Goal: Task Accomplishment & Management: Complete application form

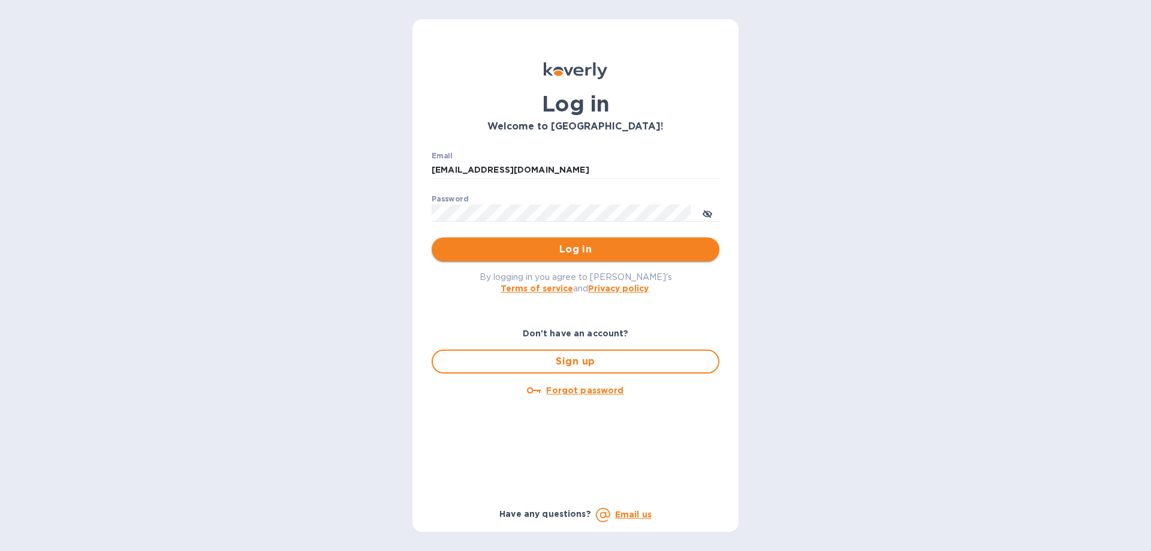
click at [573, 247] on span "Log in" at bounding box center [575, 249] width 268 height 14
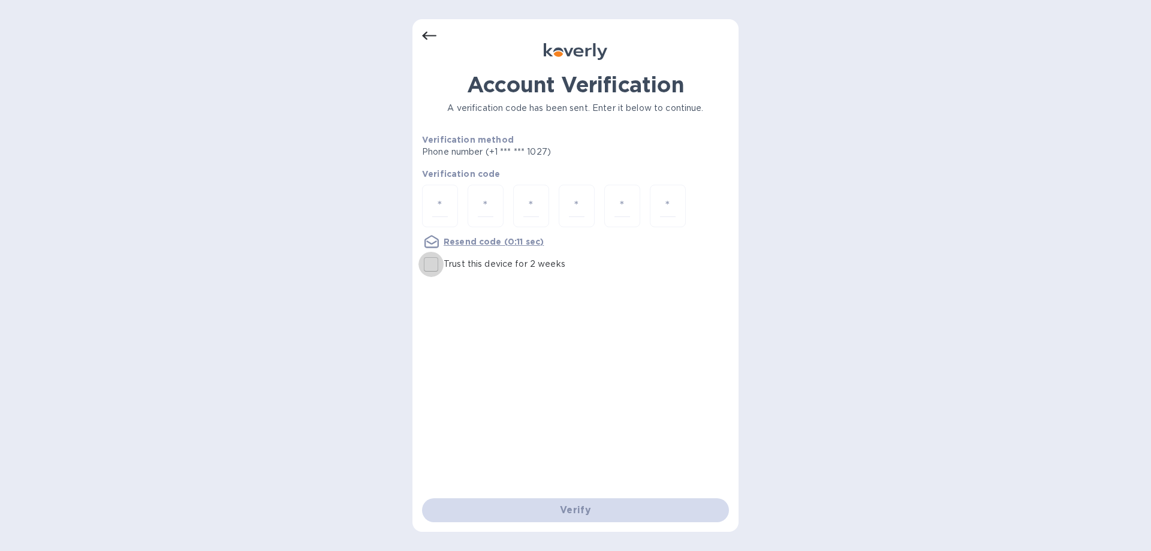
click at [430, 264] on input "Trust this device for 2 weeks" at bounding box center [430, 264] width 25 height 25
checkbox input "true"
click at [446, 201] on input "number" at bounding box center [440, 206] width 16 height 22
type input "4"
type input "8"
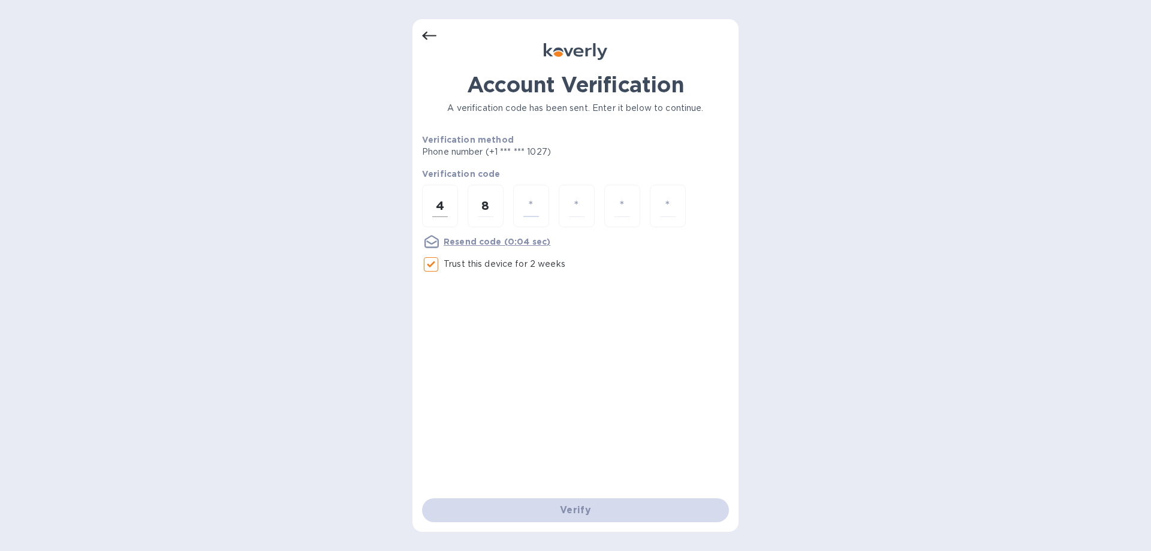
type input "4"
type input "1"
type input "7"
type input "3"
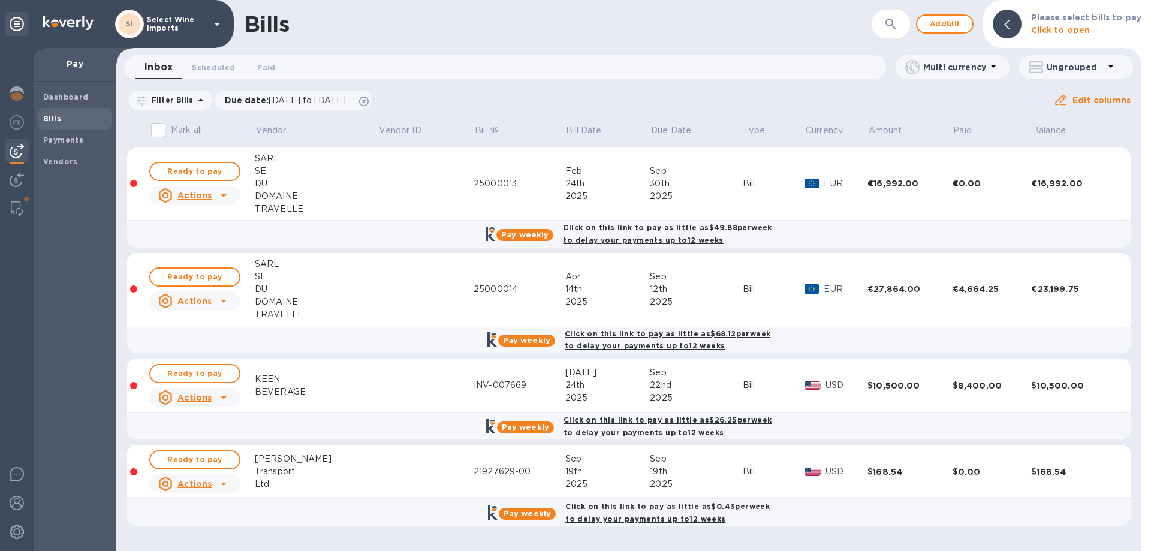
click at [177, 97] on p "Filter Bills" at bounding box center [170, 100] width 47 height 10
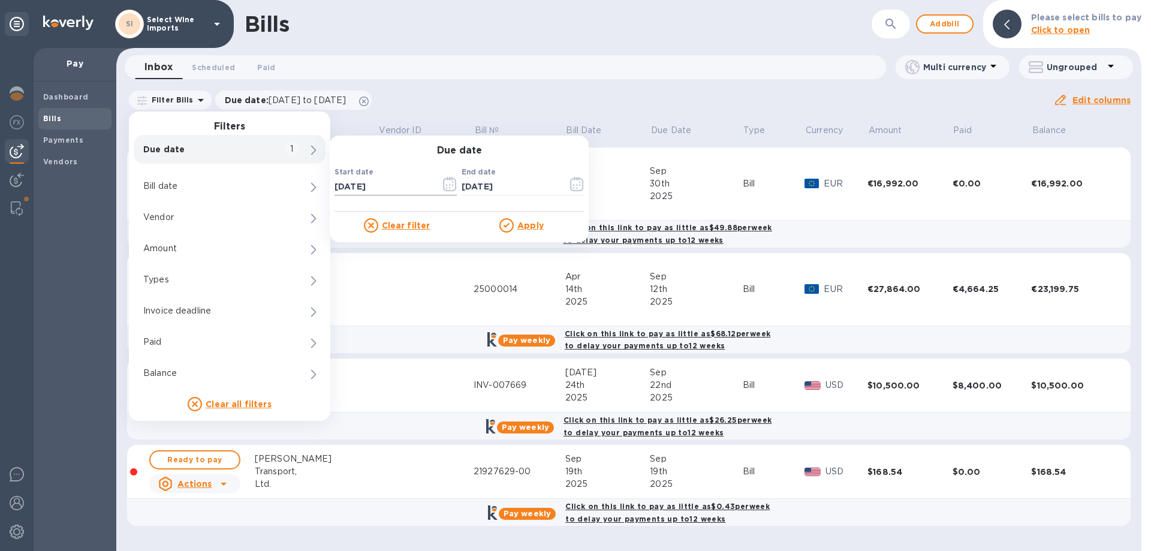
click at [446, 183] on icon "button" at bounding box center [450, 184] width 14 height 14
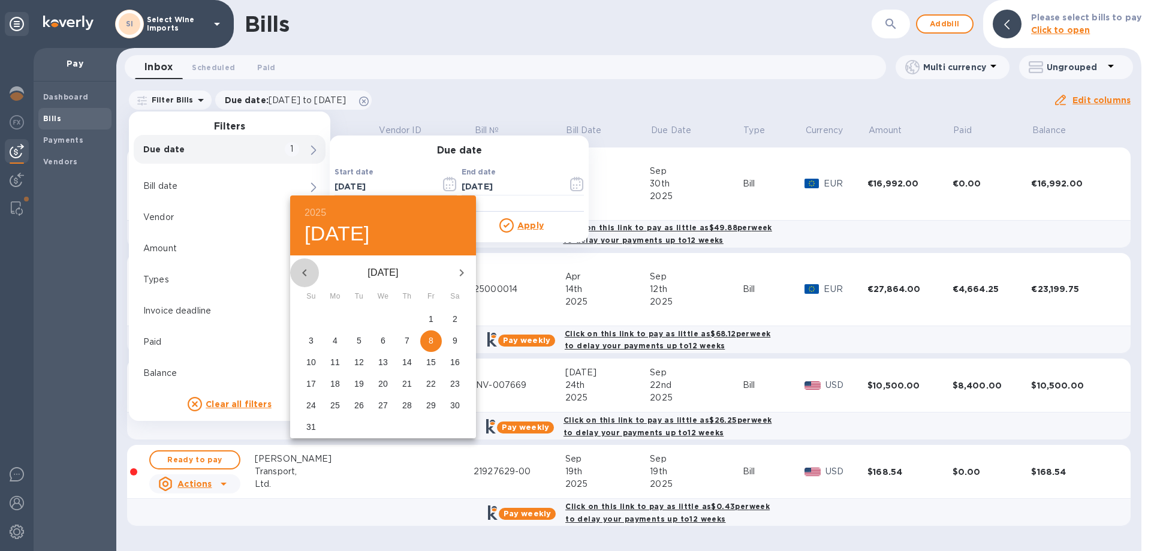
click at [306, 272] on icon "button" at bounding box center [304, 272] width 14 height 14
click at [312, 407] on p "25" at bounding box center [311, 405] width 10 height 12
type input "[DATE]"
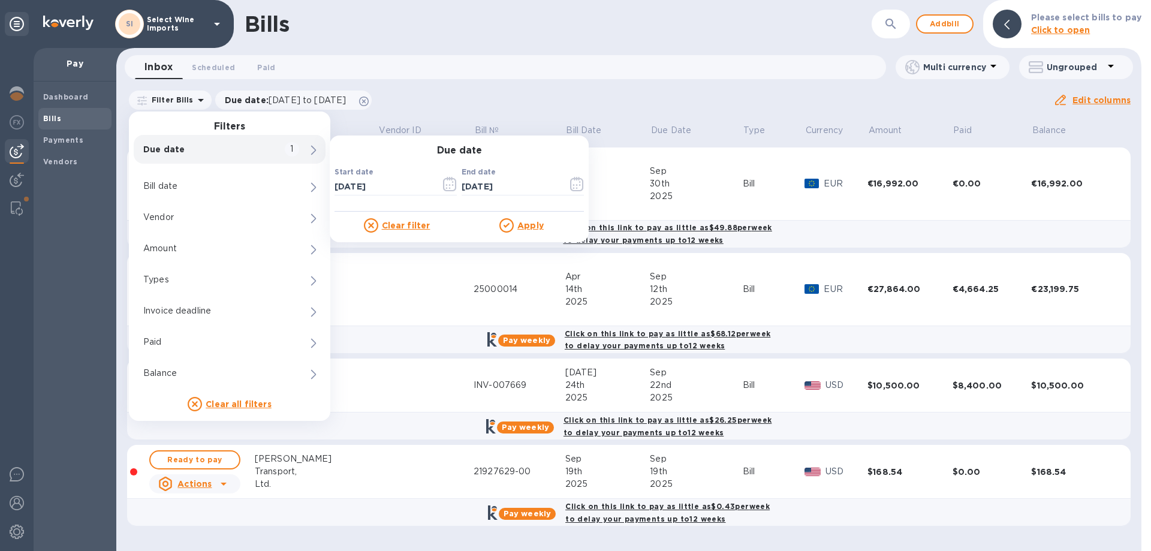
click at [535, 227] on u "Apply" at bounding box center [530, 226] width 26 height 10
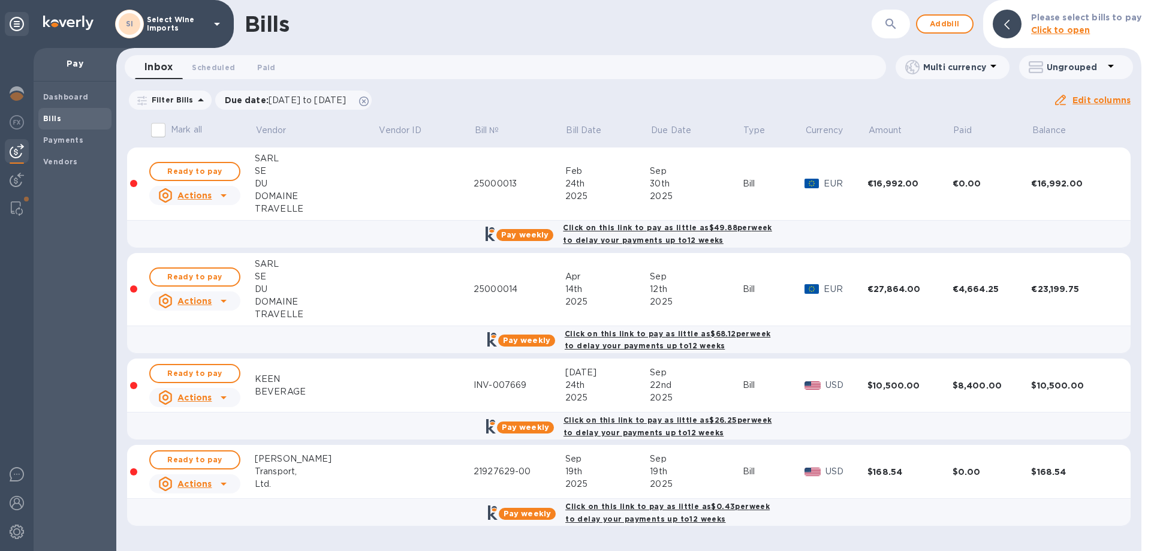
click at [378, 387] on td at bounding box center [425, 385] width 95 height 54
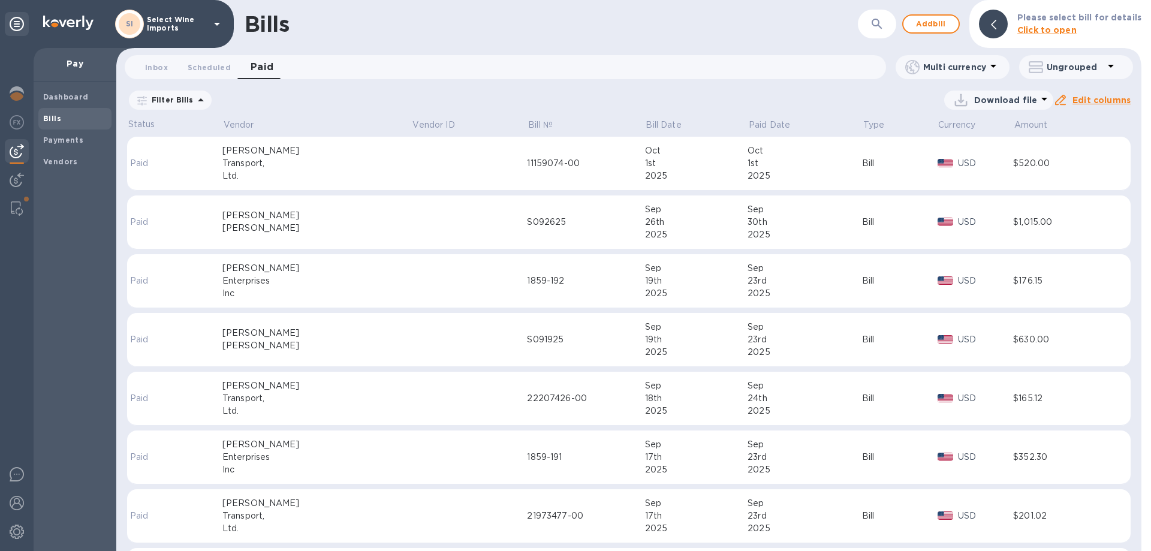
click at [60, 114] on span "Bills" at bounding box center [75, 119] width 64 height 12
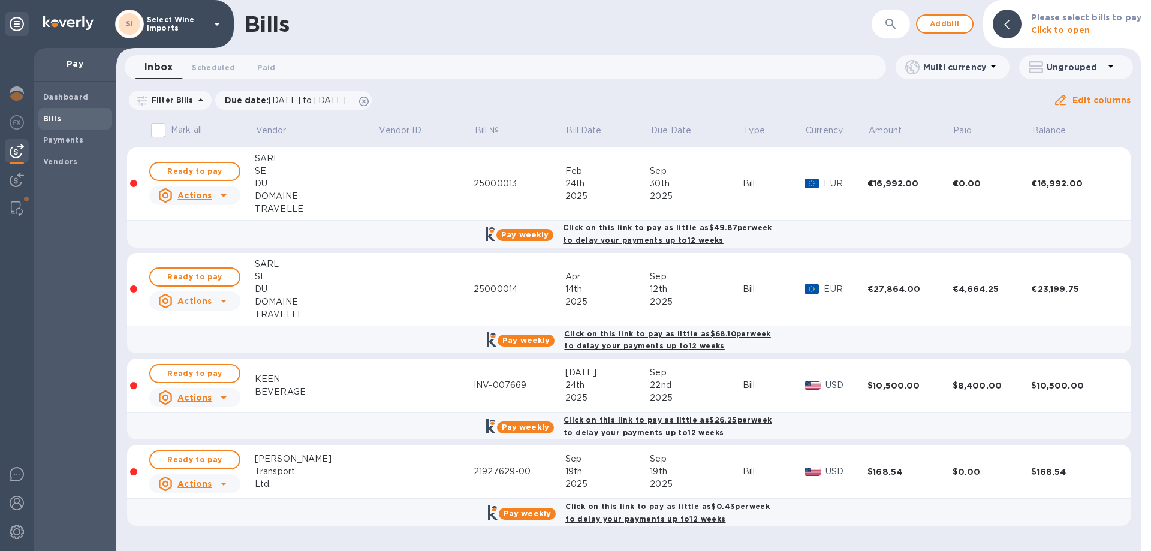
click at [194, 99] on icon at bounding box center [201, 100] width 14 height 14
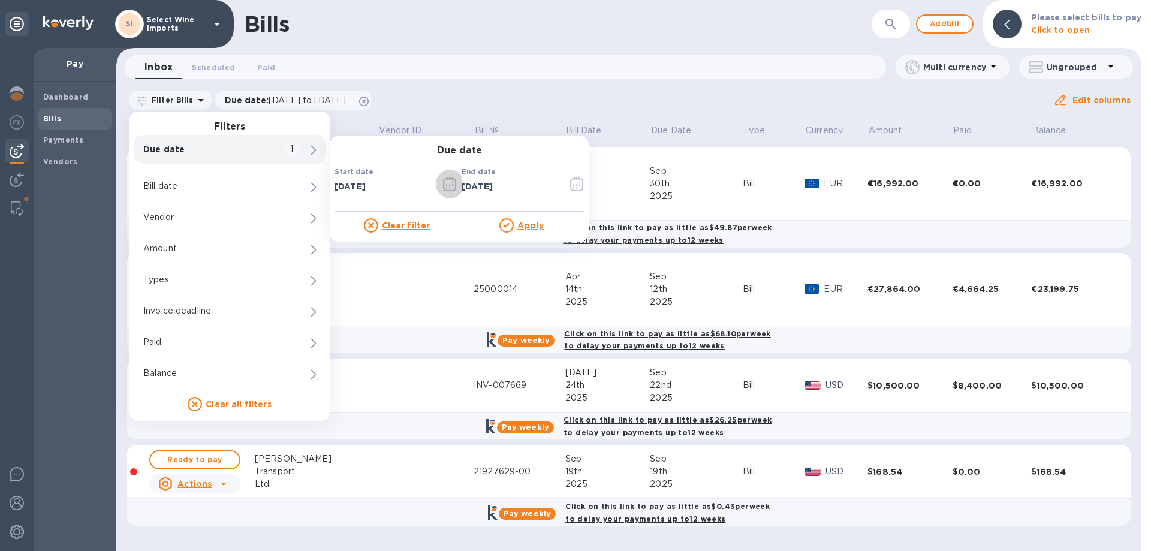
click at [447, 181] on icon "button" at bounding box center [450, 184] width 14 height 14
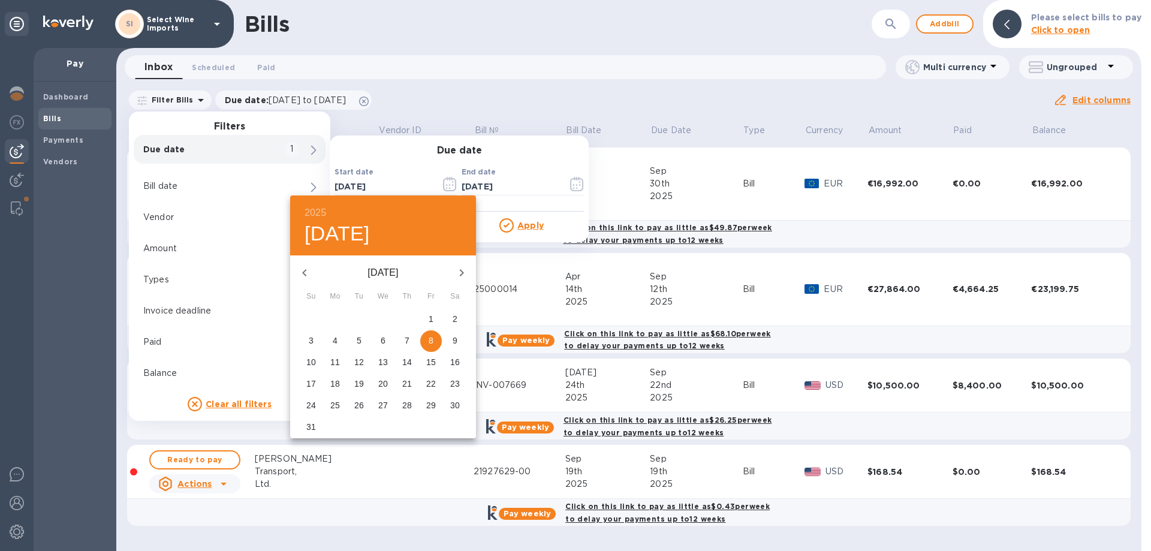
click at [308, 273] on icon "button" at bounding box center [304, 272] width 14 height 14
click at [309, 408] on p "25" at bounding box center [311, 405] width 10 height 12
type input "[DATE]"
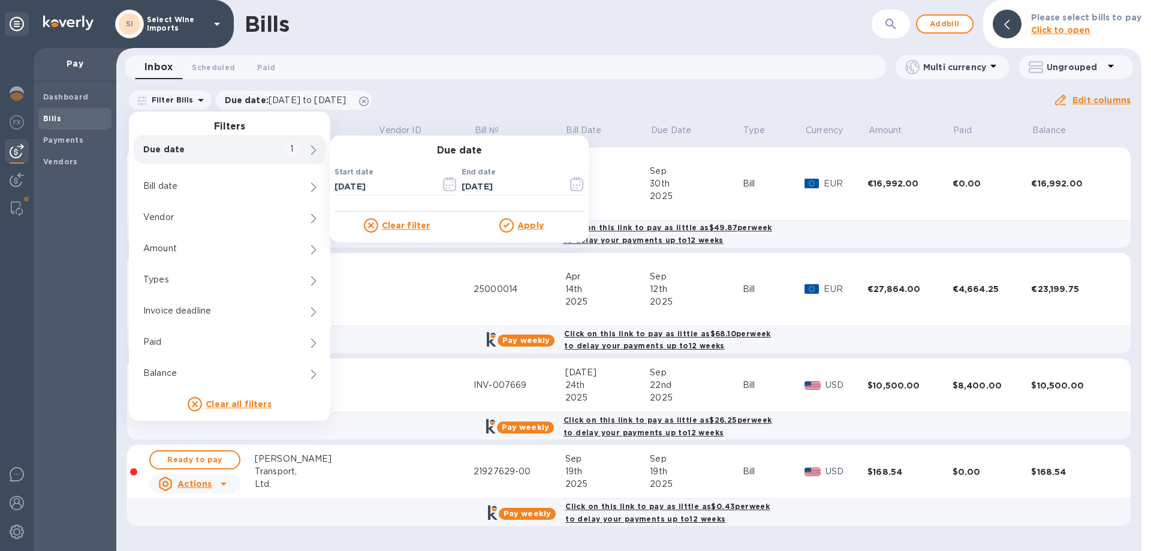
click at [538, 227] on u "Apply" at bounding box center [530, 226] width 26 height 10
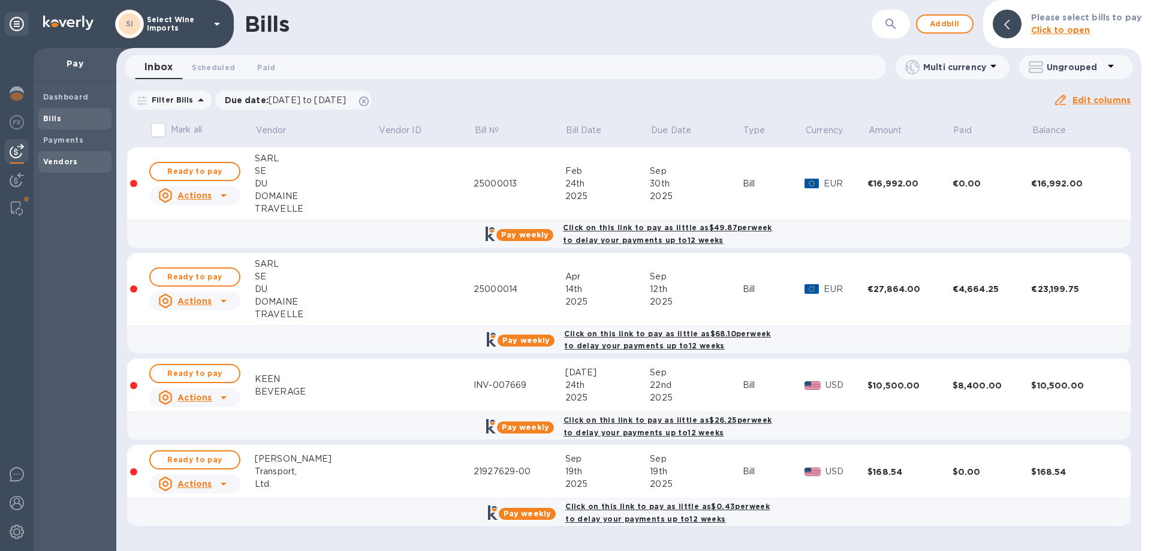
click at [57, 162] on b "Vendors" at bounding box center [60, 161] width 35 height 9
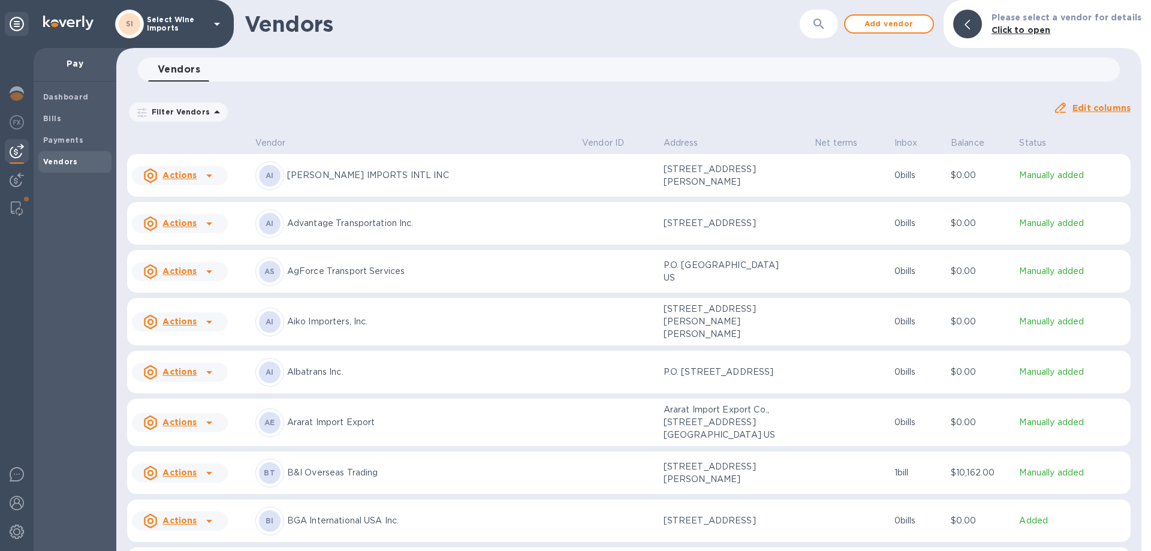
click at [822, 22] on icon "button" at bounding box center [818, 24] width 14 height 14
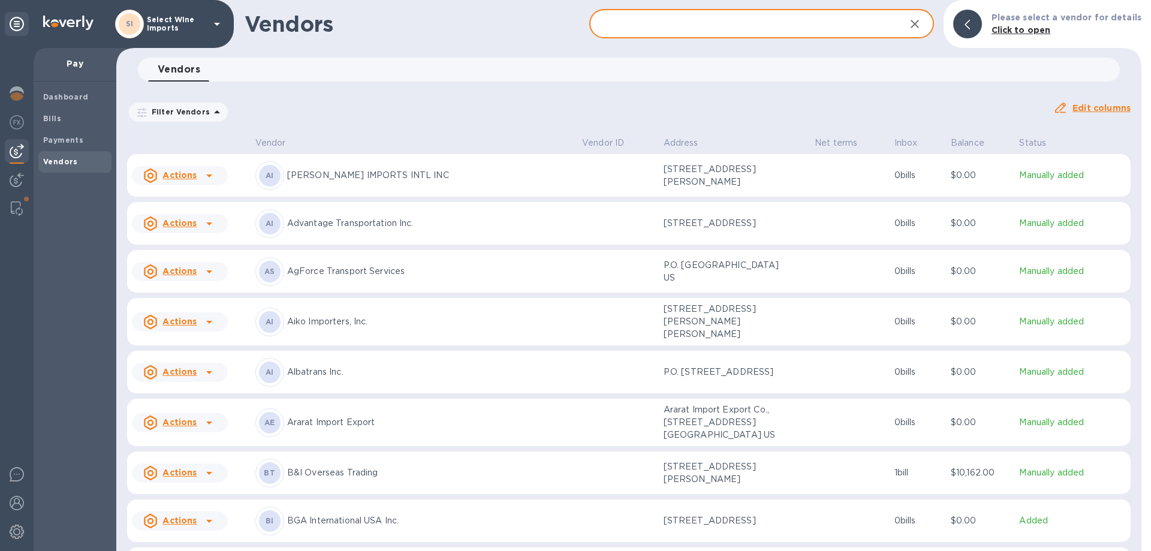
click at [684, 20] on input "text" at bounding box center [742, 24] width 306 height 29
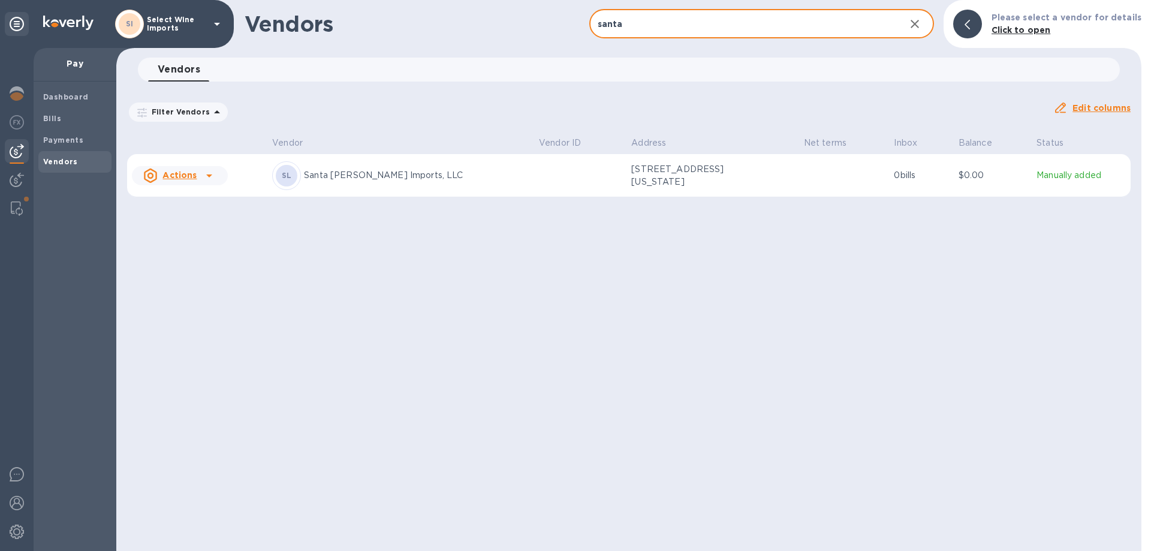
type input "santa"
click at [534, 174] on td at bounding box center [580, 175] width 92 height 43
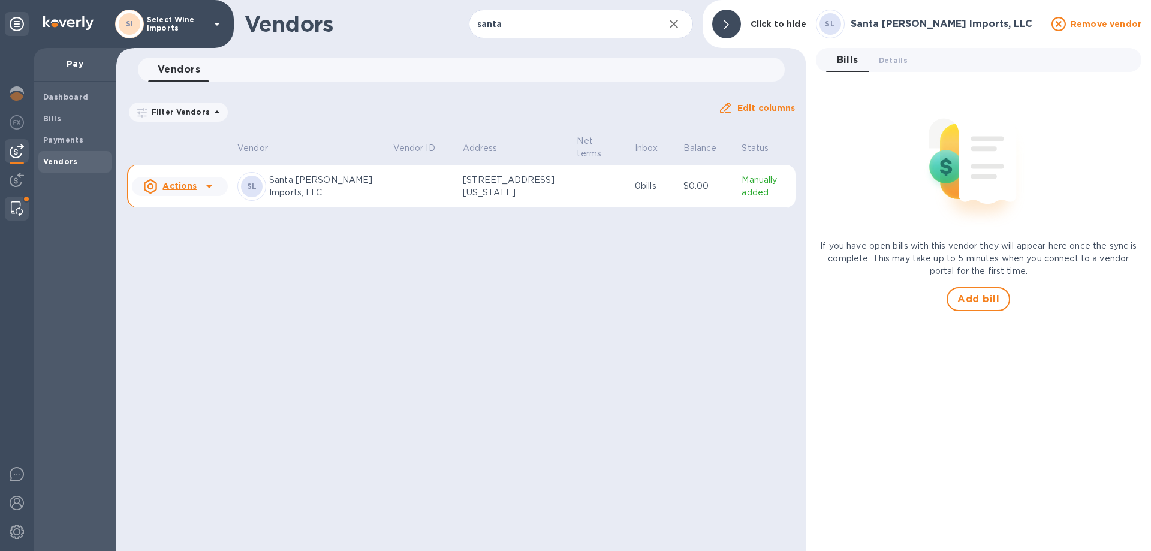
click at [14, 205] on img at bounding box center [17, 208] width 12 height 14
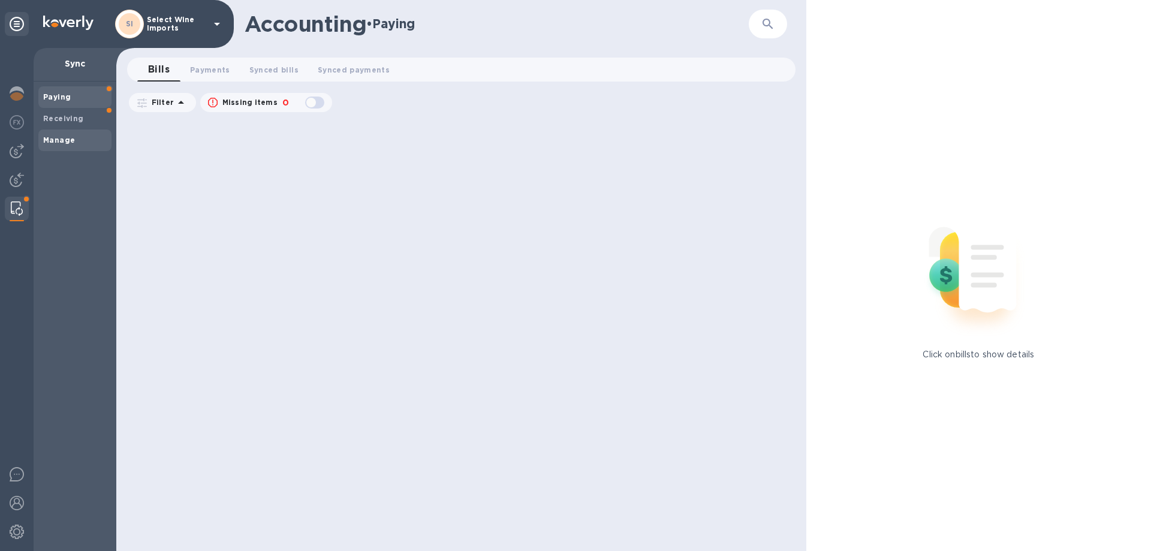
click at [52, 138] on b "Manage" at bounding box center [59, 139] width 32 height 9
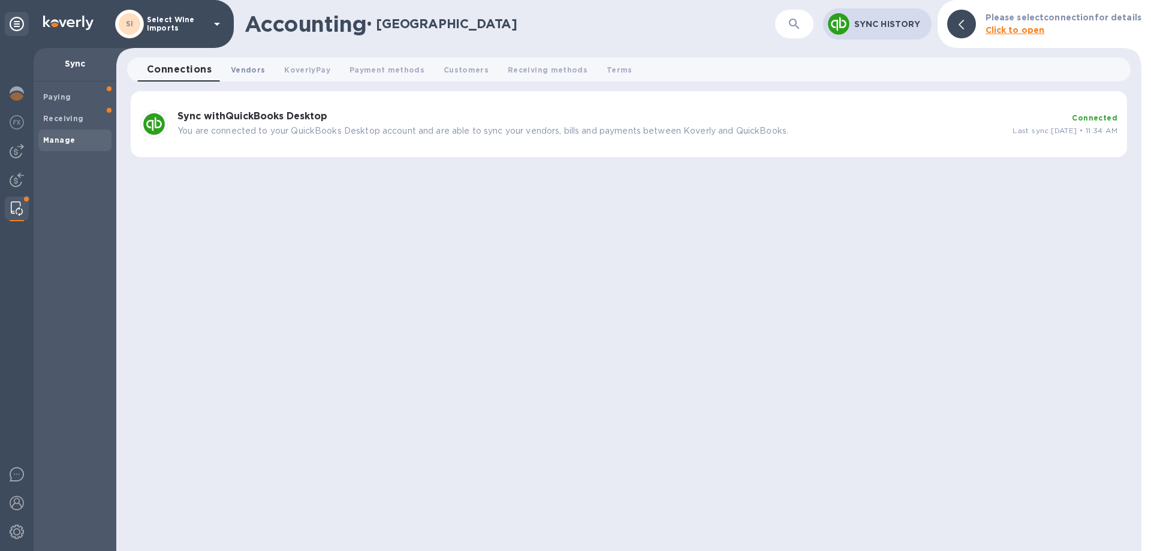
click at [244, 70] on span "Vendors 0" at bounding box center [248, 70] width 34 height 13
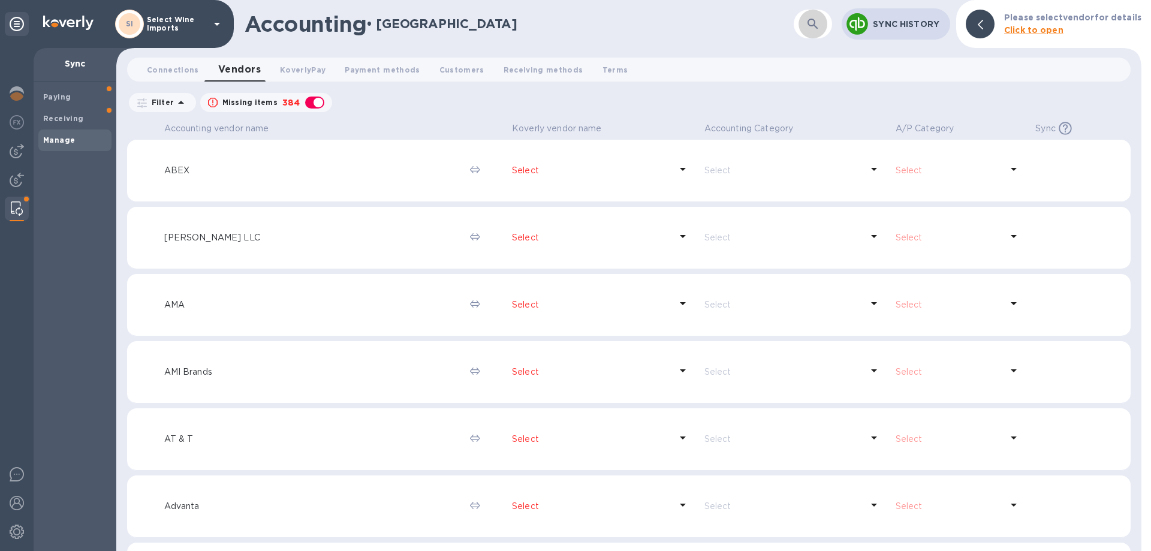
click at [808, 25] on icon "button" at bounding box center [812, 24] width 14 height 14
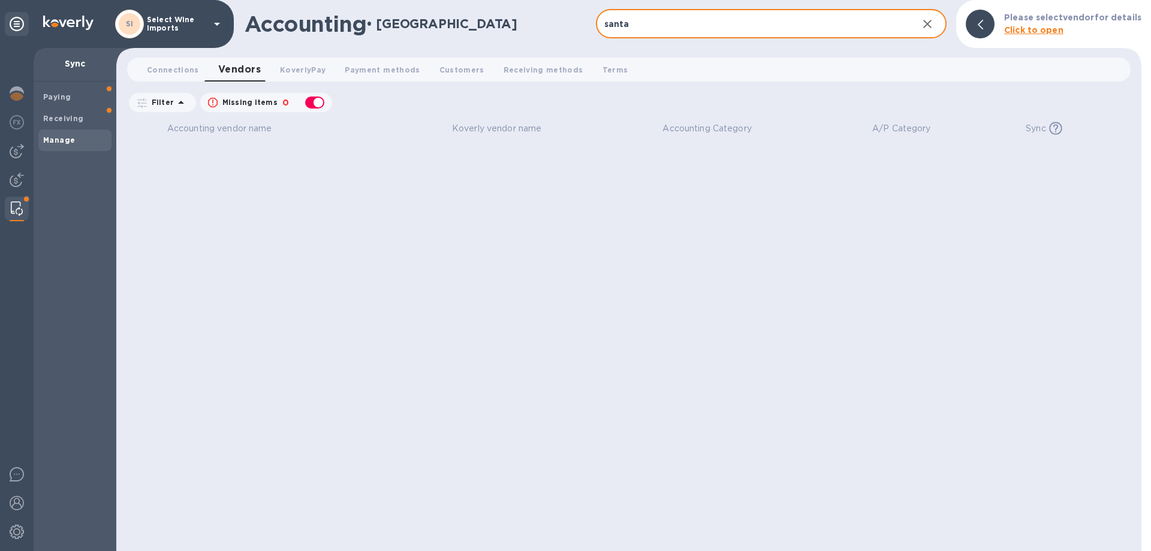
type input "santa"
click at [309, 99] on div "button" at bounding box center [315, 102] width 24 height 17
checkbox input "false"
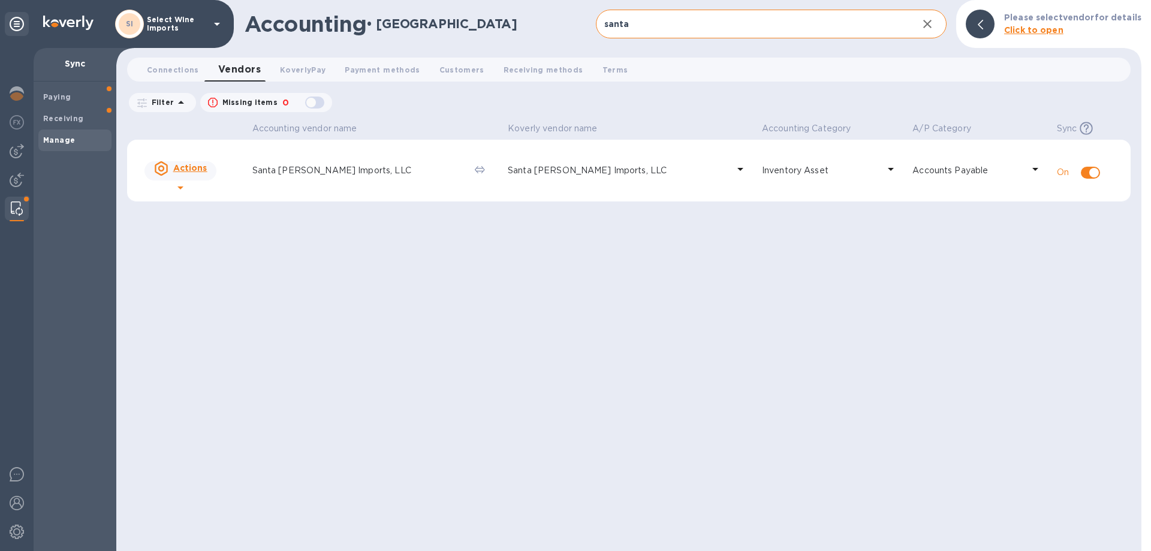
click at [336, 180] on td "Santa [PERSON_NAME] Imports, LLC" at bounding box center [358, 171] width 222 height 62
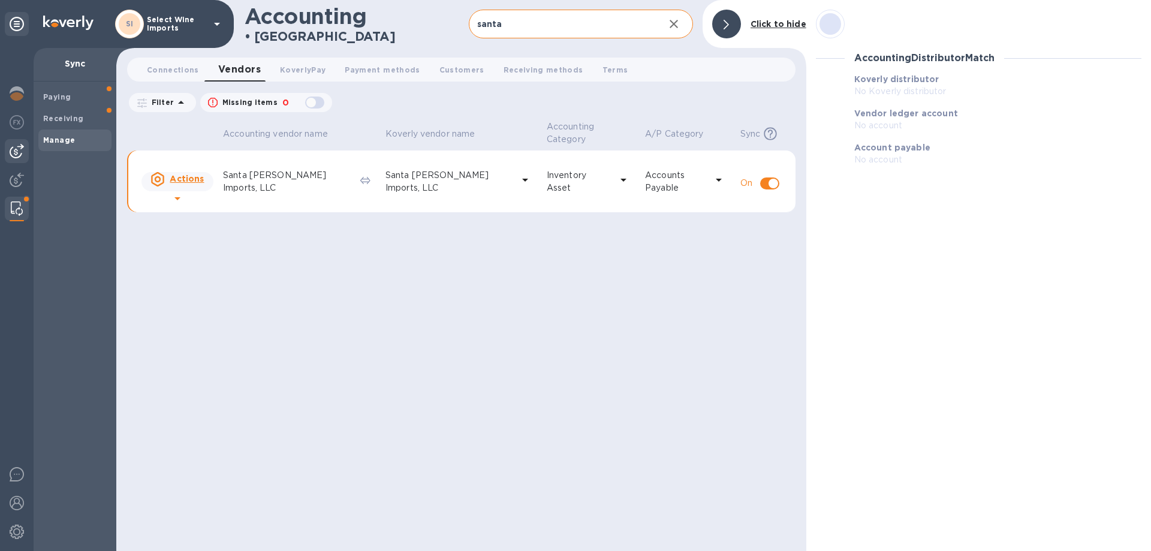
click at [16, 146] on img at bounding box center [17, 151] width 14 height 14
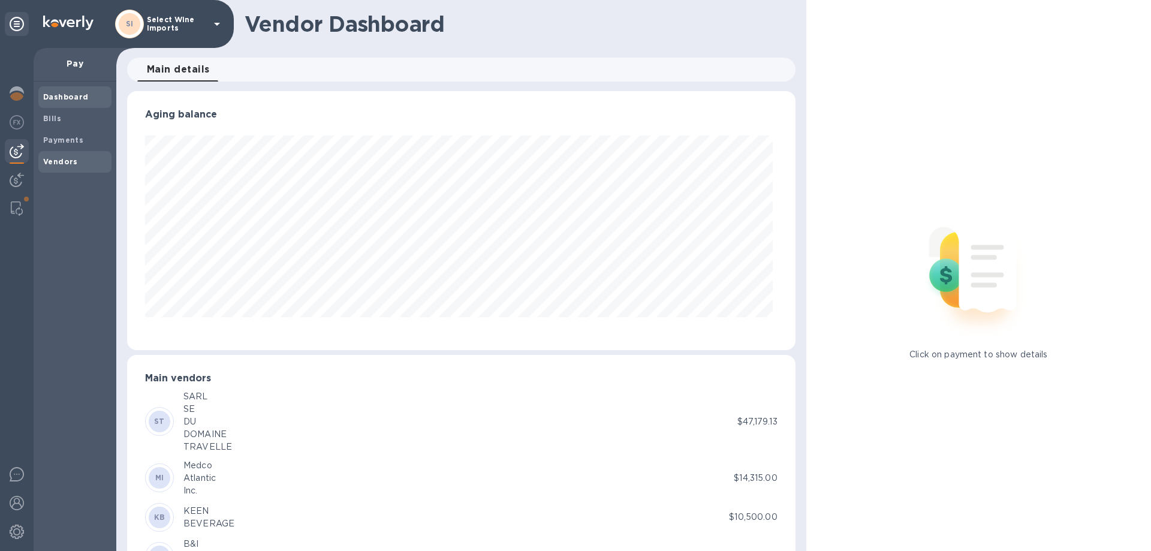
scroll to position [259, 663]
click at [55, 159] on b "Vendors" at bounding box center [60, 161] width 35 height 9
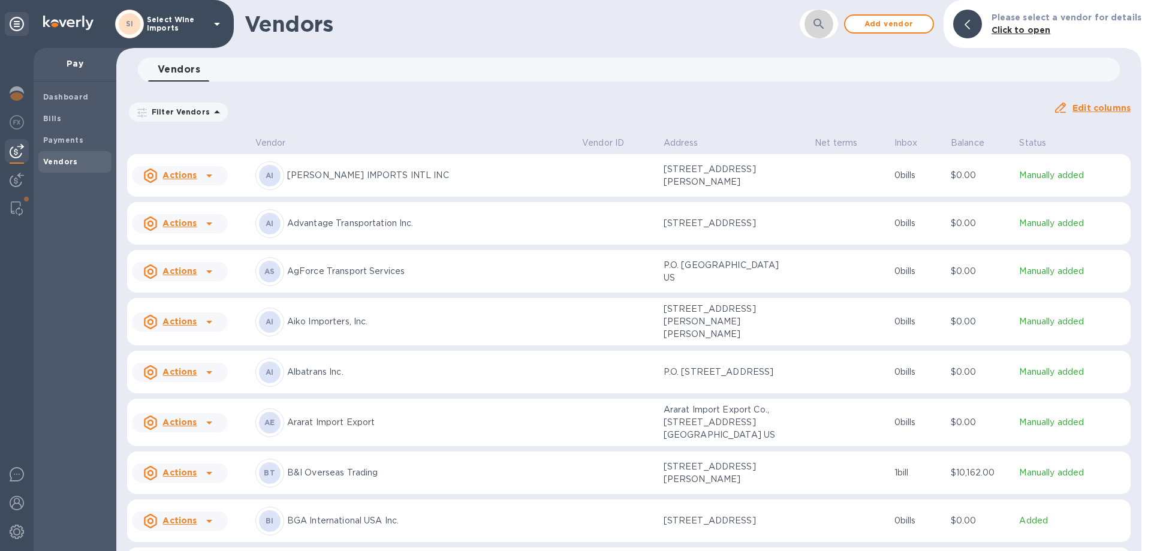
click at [822, 19] on icon "button" at bounding box center [818, 24] width 14 height 14
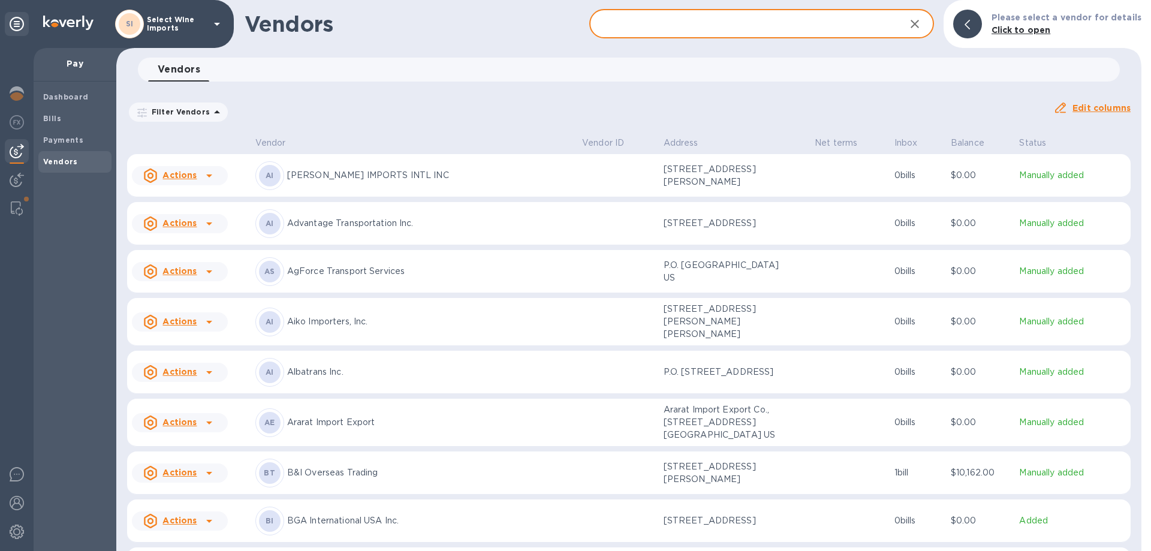
click at [790, 19] on input "text" at bounding box center [742, 24] width 306 height 29
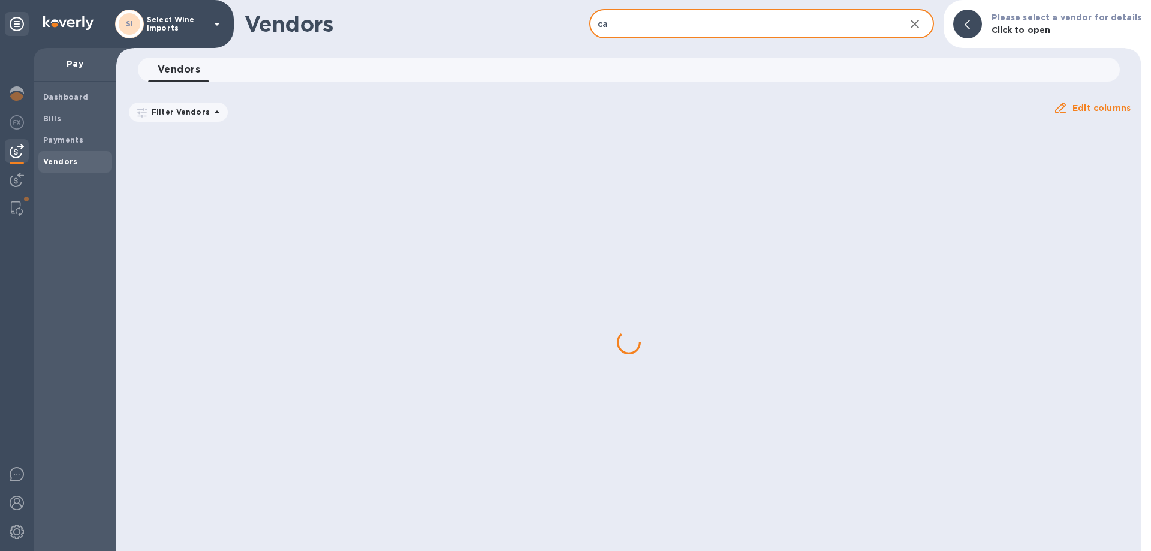
type input "c"
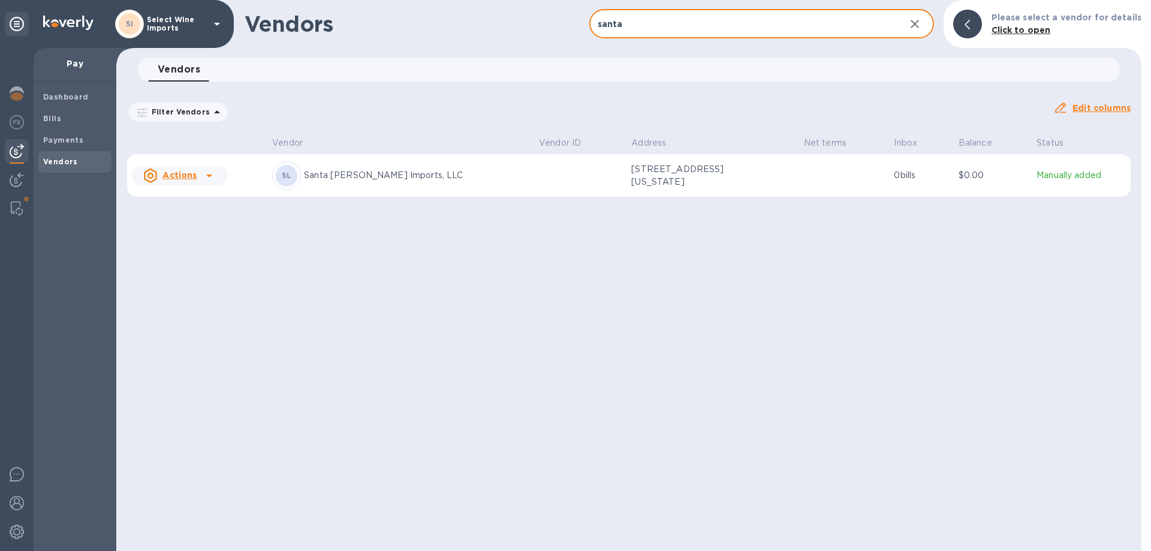
type input "santa"
click at [390, 174] on p "Santa [PERSON_NAME] Imports, LLC" at bounding box center [416, 175] width 225 height 13
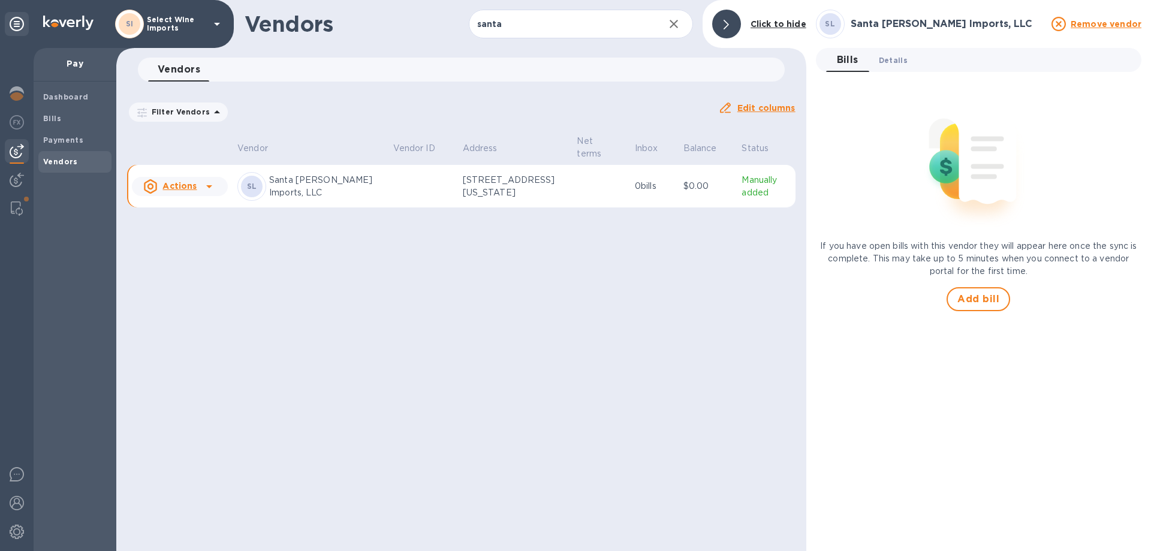
click at [895, 67] on button "Details 0" at bounding box center [893, 60] width 48 height 24
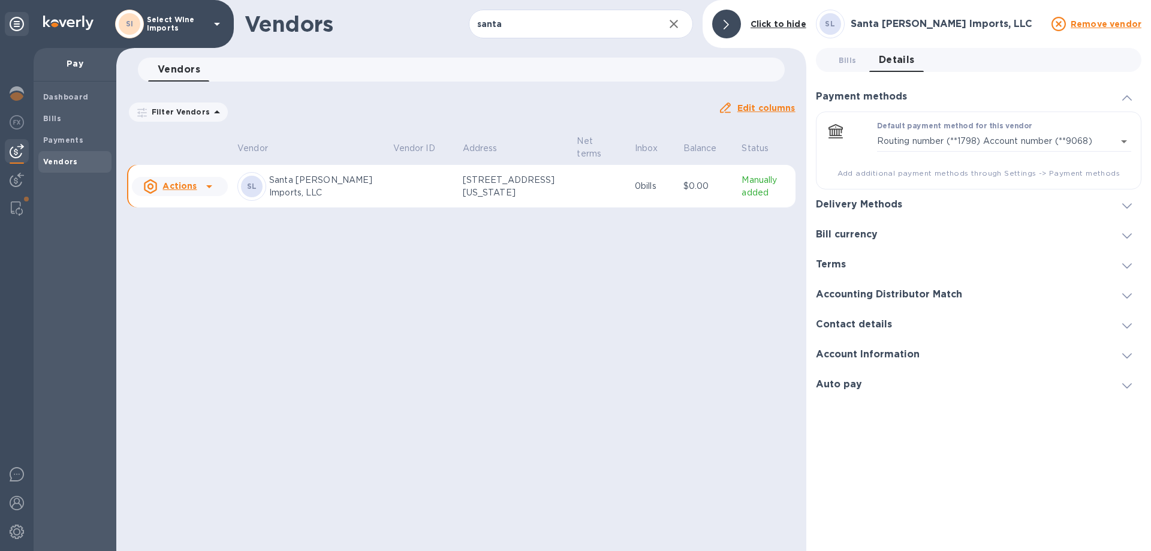
click at [862, 203] on h3 "Delivery Methods" at bounding box center [859, 204] width 86 height 11
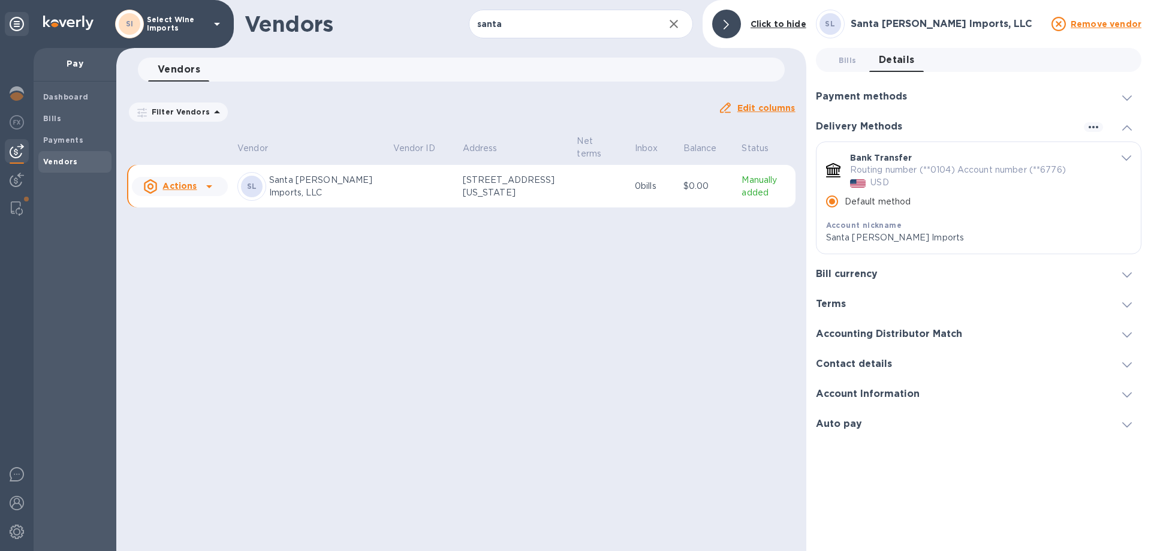
click at [435, 177] on td at bounding box center [423, 186] width 70 height 43
click at [182, 189] on u "Actions" at bounding box center [179, 186] width 34 height 10
click at [182, 233] on b "Add new bill" at bounding box center [193, 235] width 56 height 10
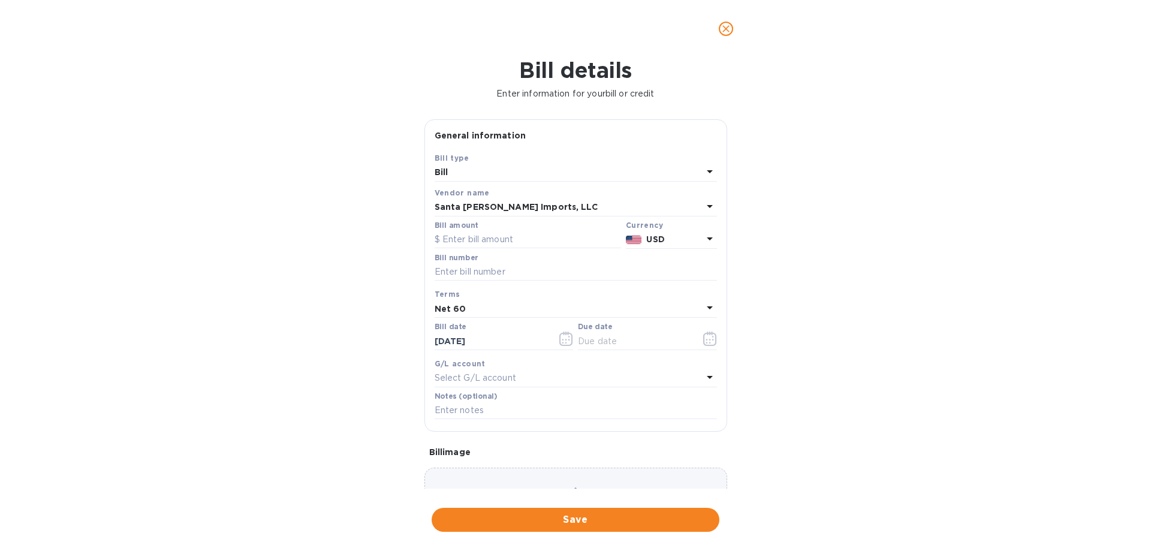
type input "[DATE]"
click at [457, 267] on input "text" at bounding box center [575, 272] width 282 height 18
paste input "SEL 085576"
type input "SEL 085576"
click at [560, 337] on icon "button" at bounding box center [566, 338] width 14 height 14
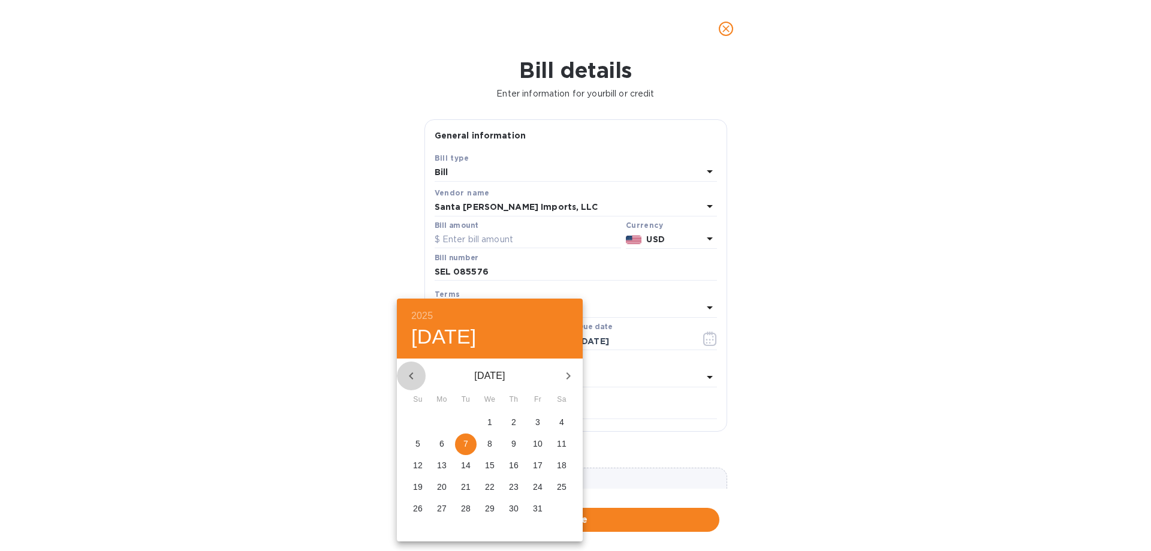
click at [412, 373] on icon "button" at bounding box center [411, 375] width 4 height 7
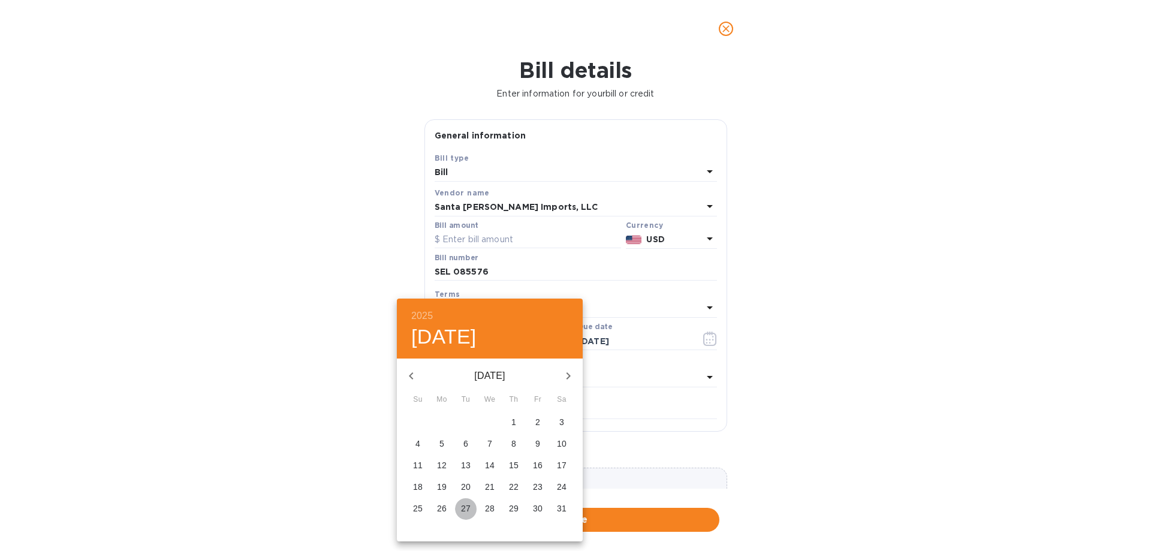
click at [465, 510] on p "27" at bounding box center [466, 508] width 10 height 12
type input "[DATE]"
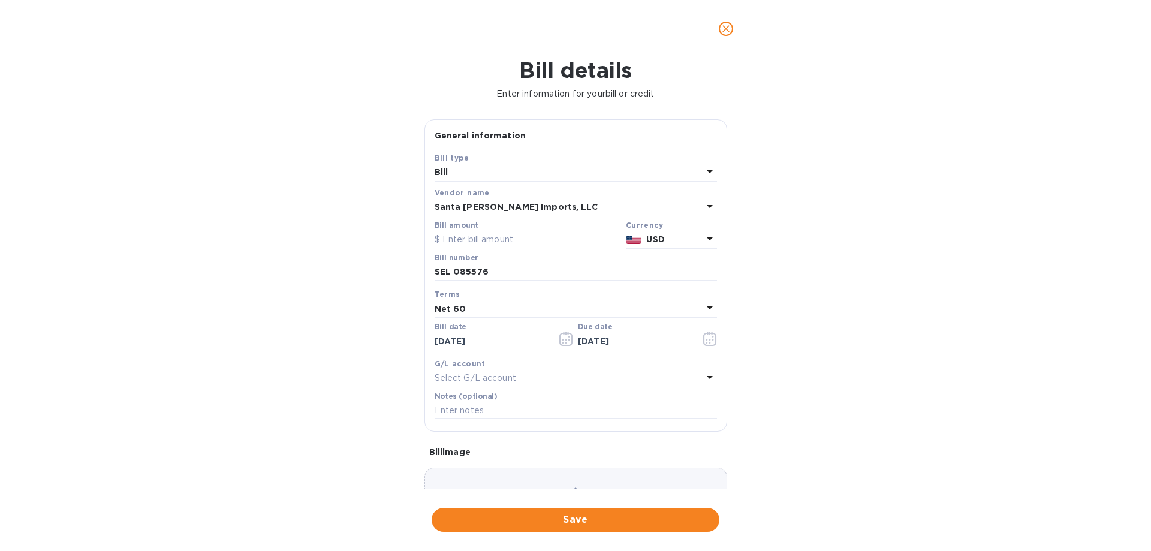
click at [517, 339] on input "[DATE]" at bounding box center [490, 341] width 113 height 18
click at [703, 337] on icon "button" at bounding box center [710, 338] width 14 height 14
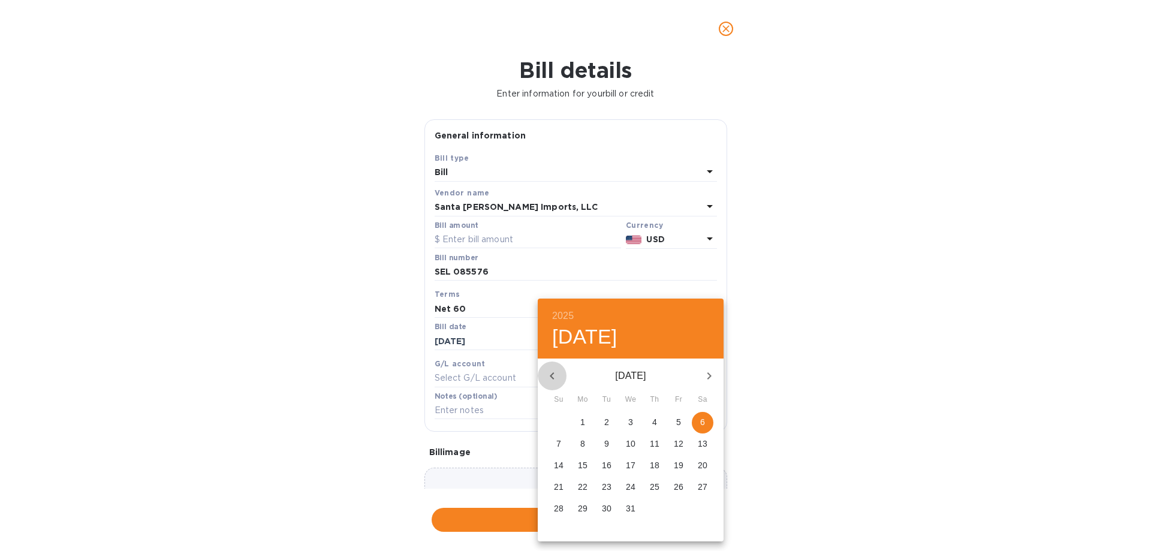
click at [554, 377] on icon "button" at bounding box center [552, 376] width 14 height 14
click at [607, 507] on p "30" at bounding box center [607, 508] width 10 height 12
type input "[DATE]"
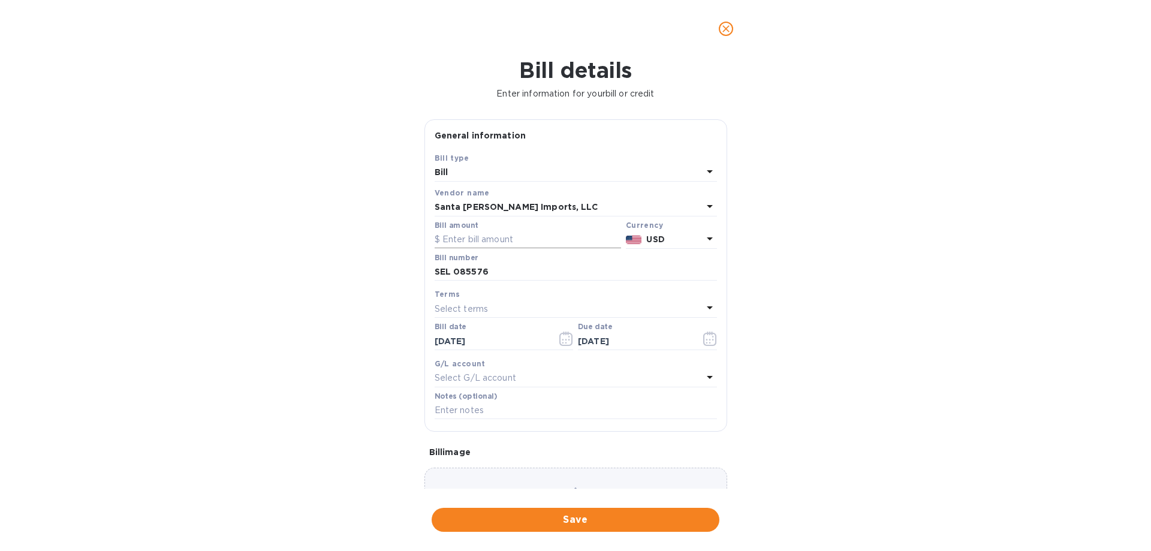
click at [477, 238] on input "text" at bounding box center [527, 240] width 186 height 18
paste input "5,246.50"
type input "5,246.50"
click at [575, 520] on span "Save" at bounding box center [575, 519] width 268 height 14
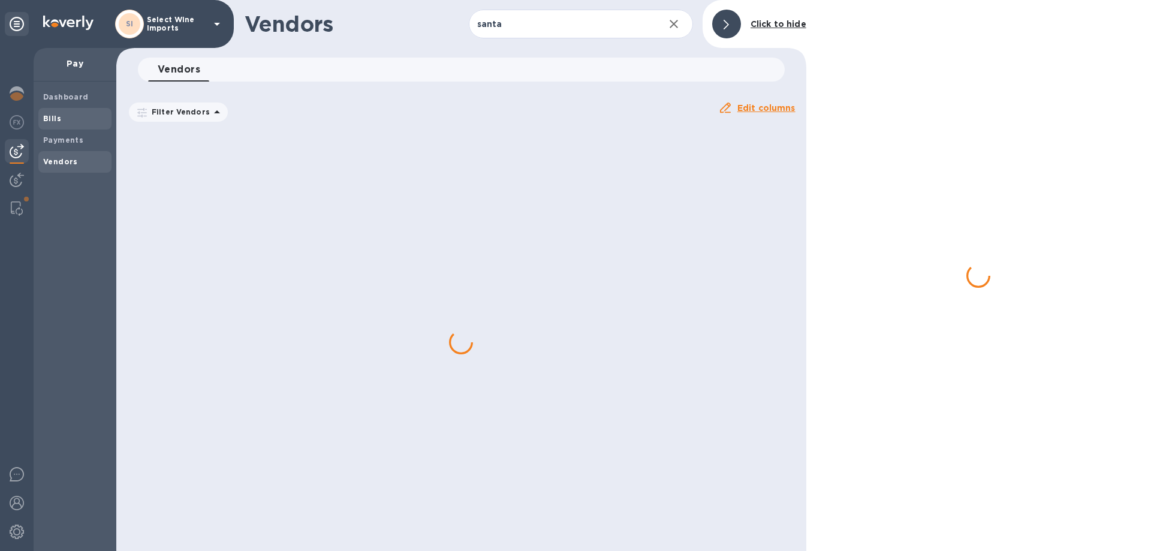
click at [61, 113] on span "Bills" at bounding box center [75, 119] width 64 height 12
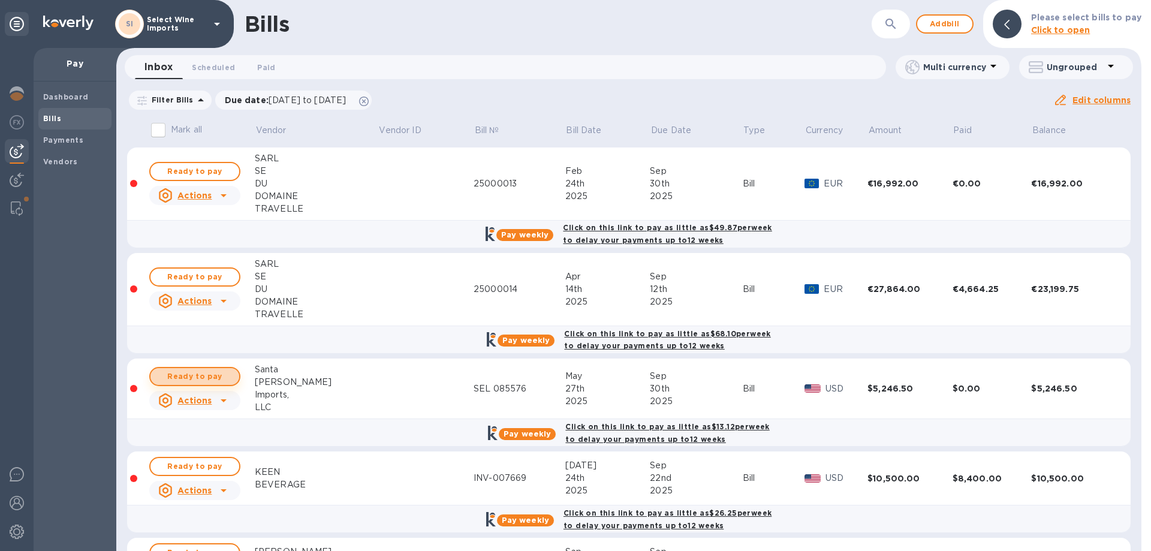
click at [194, 372] on span "Ready to pay" at bounding box center [195, 376] width 70 height 14
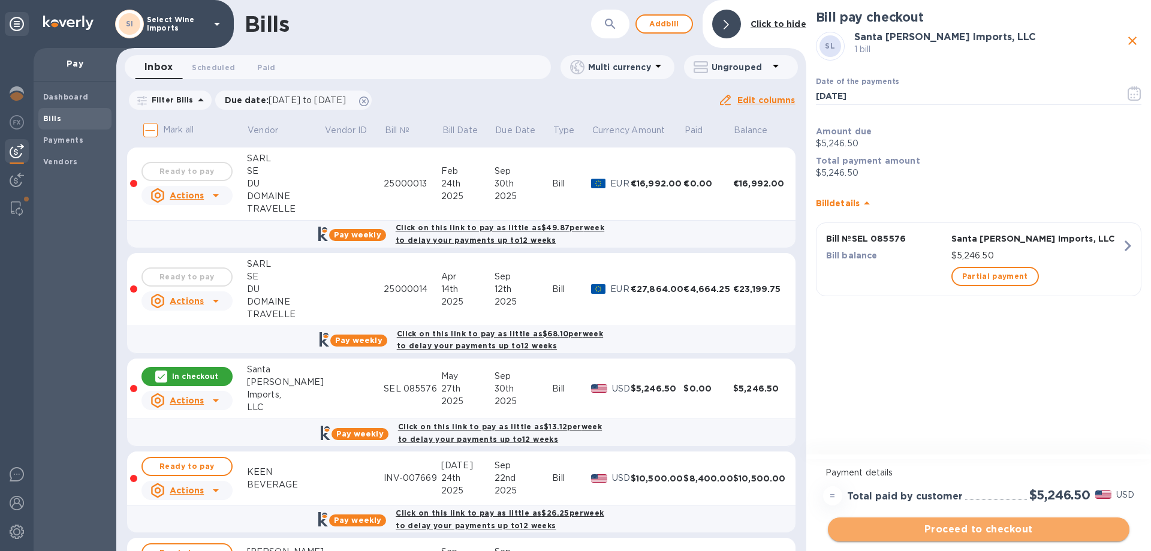
click at [983, 528] on span "Proceed to checkout" at bounding box center [978, 529] width 282 height 14
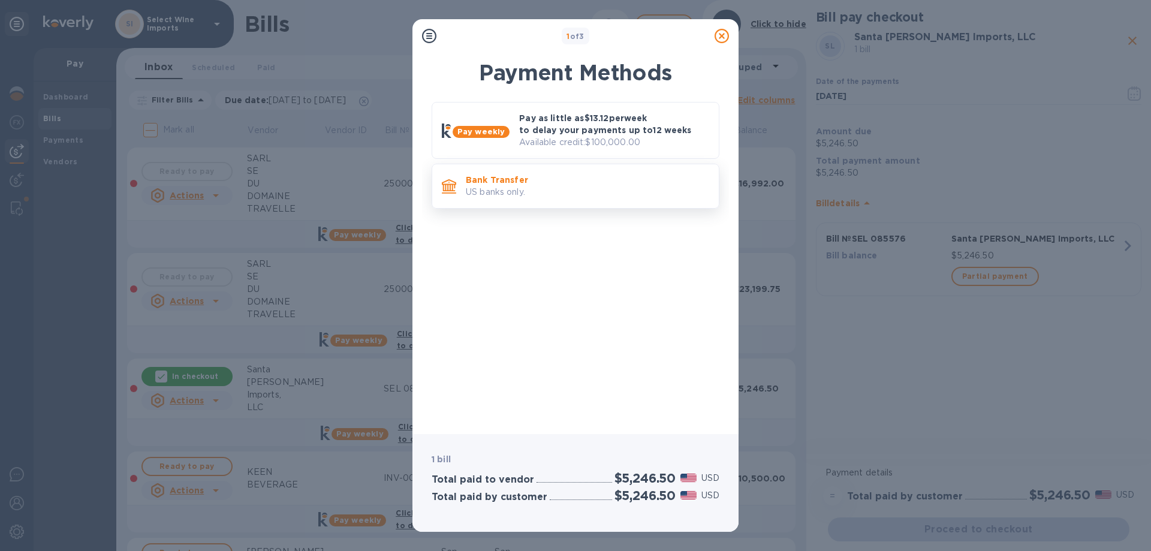
click at [556, 195] on p "US banks only." at bounding box center [587, 192] width 243 height 13
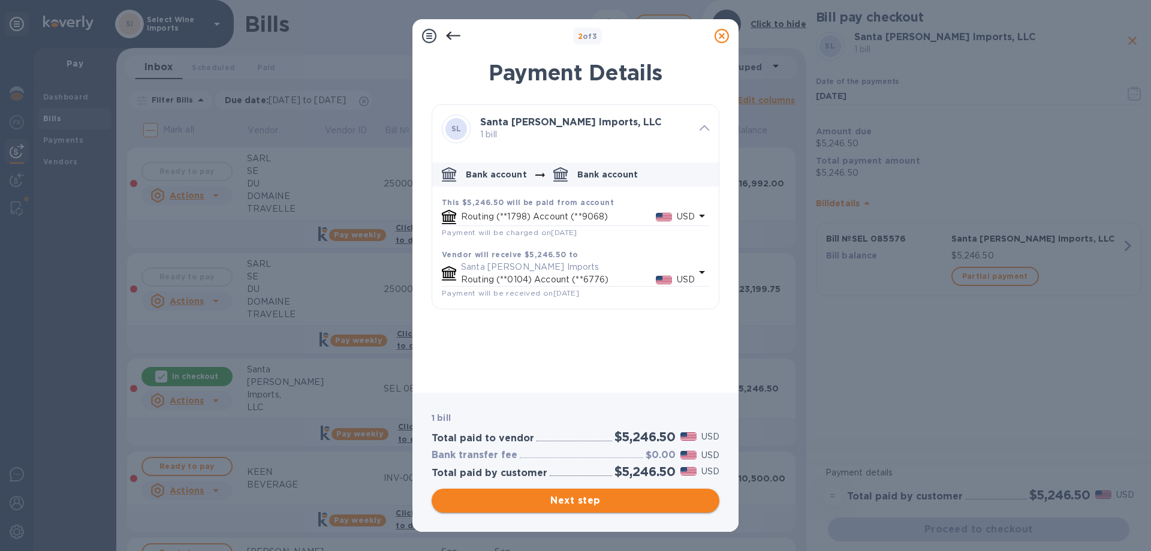
click at [574, 502] on span "Next step" at bounding box center [575, 500] width 268 height 14
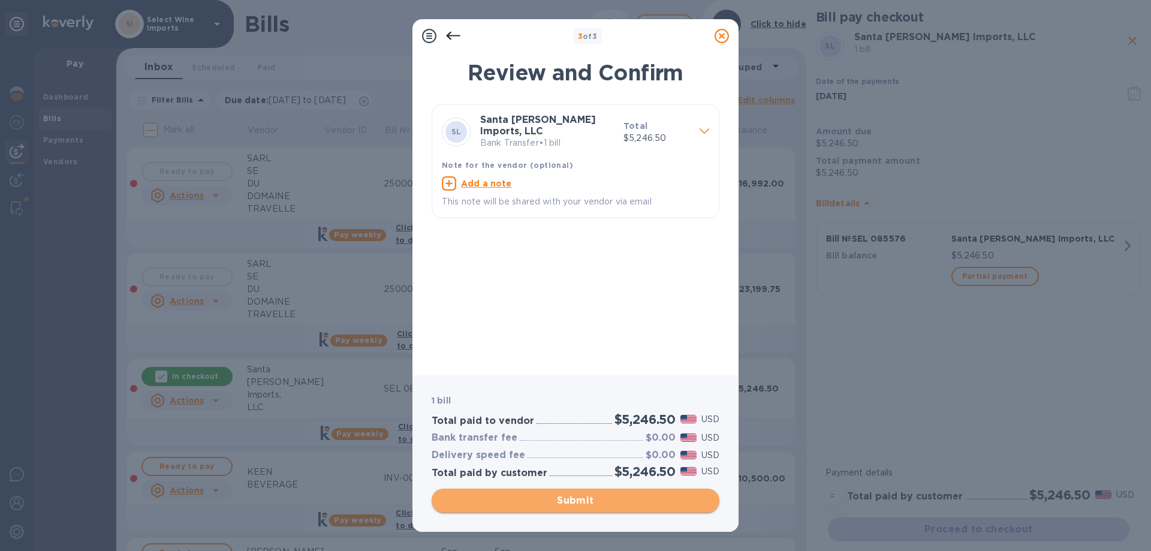
click at [574, 502] on span "Submit" at bounding box center [575, 500] width 268 height 14
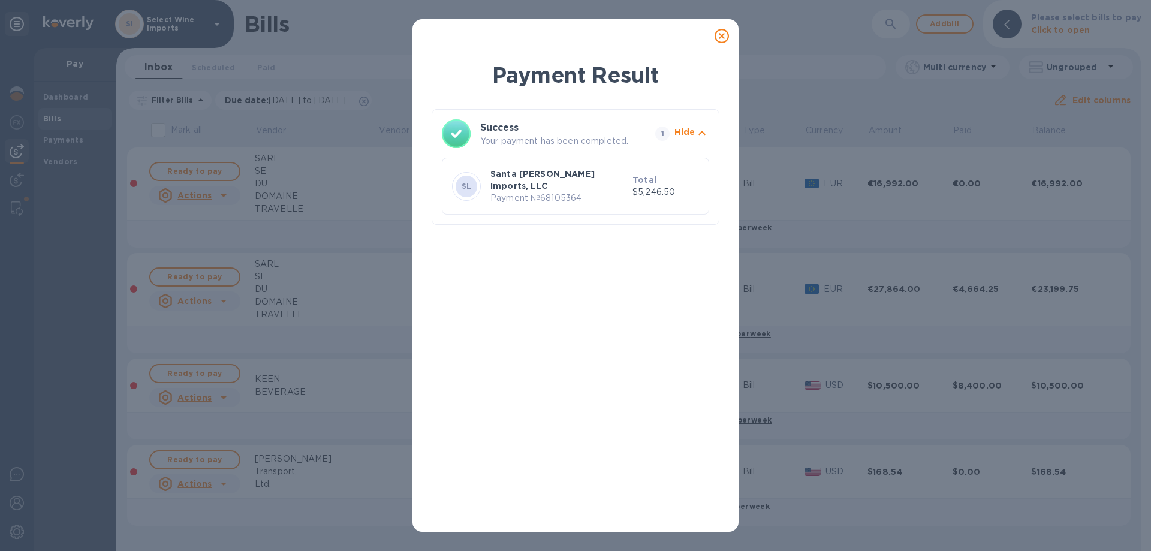
click at [720, 32] on icon at bounding box center [721, 36] width 14 height 14
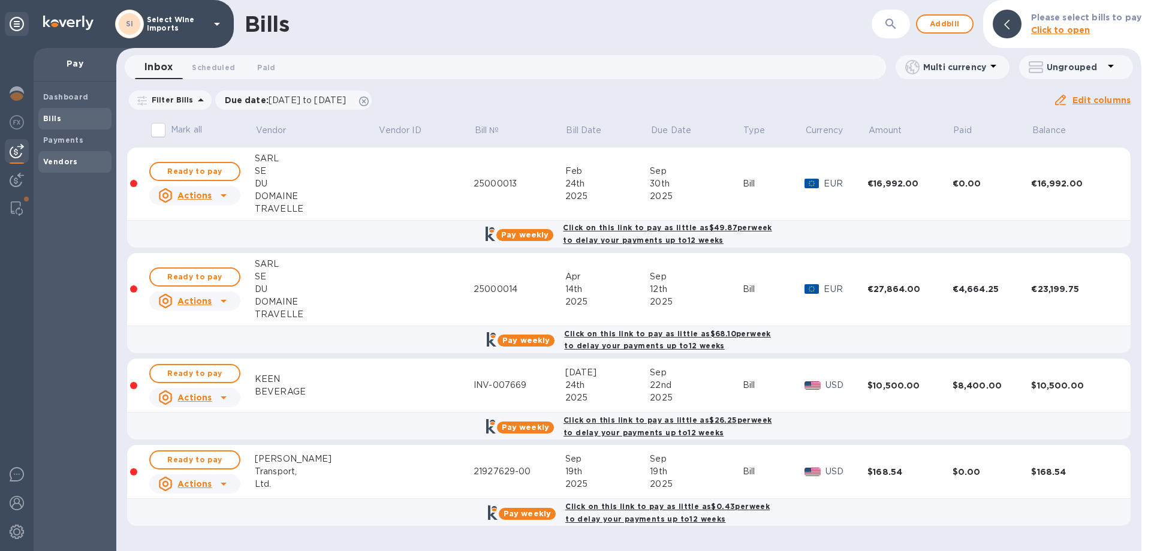
click at [49, 164] on b "Vendors" at bounding box center [60, 161] width 35 height 9
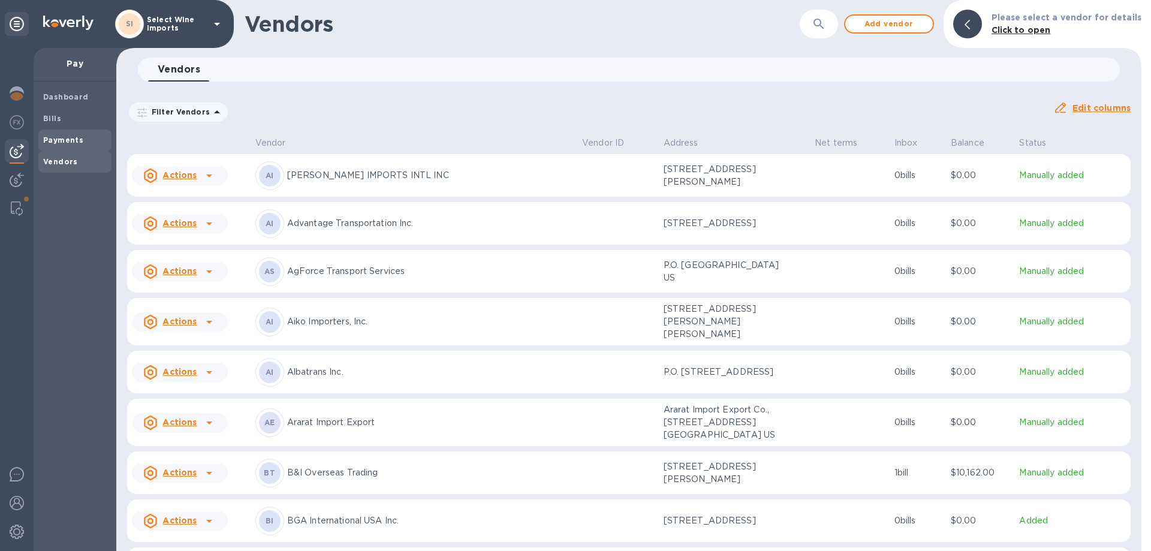
click at [52, 139] on b "Payments" at bounding box center [63, 139] width 40 height 9
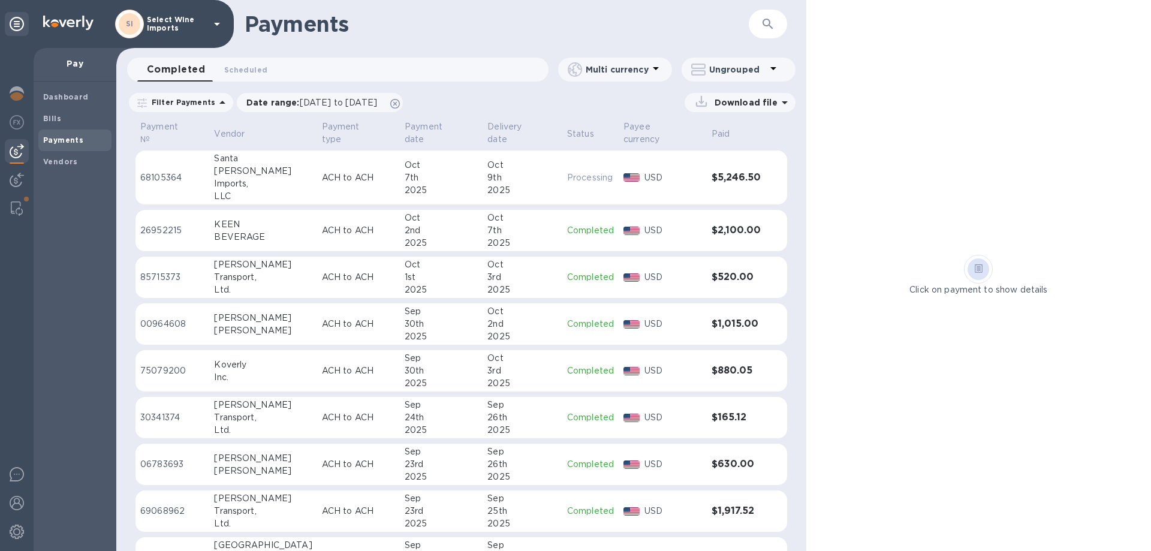
click at [16, 158] on div at bounding box center [17, 151] width 24 height 24
click at [59, 119] on b "Bills" at bounding box center [52, 118] width 18 height 9
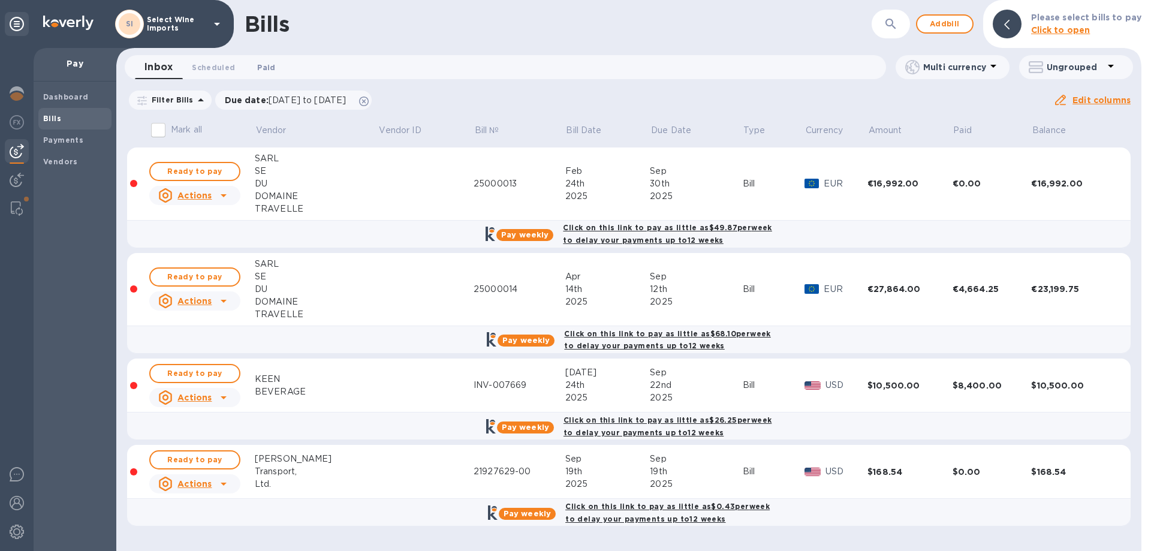
click at [262, 70] on span "Paid 0" at bounding box center [266, 67] width 18 height 13
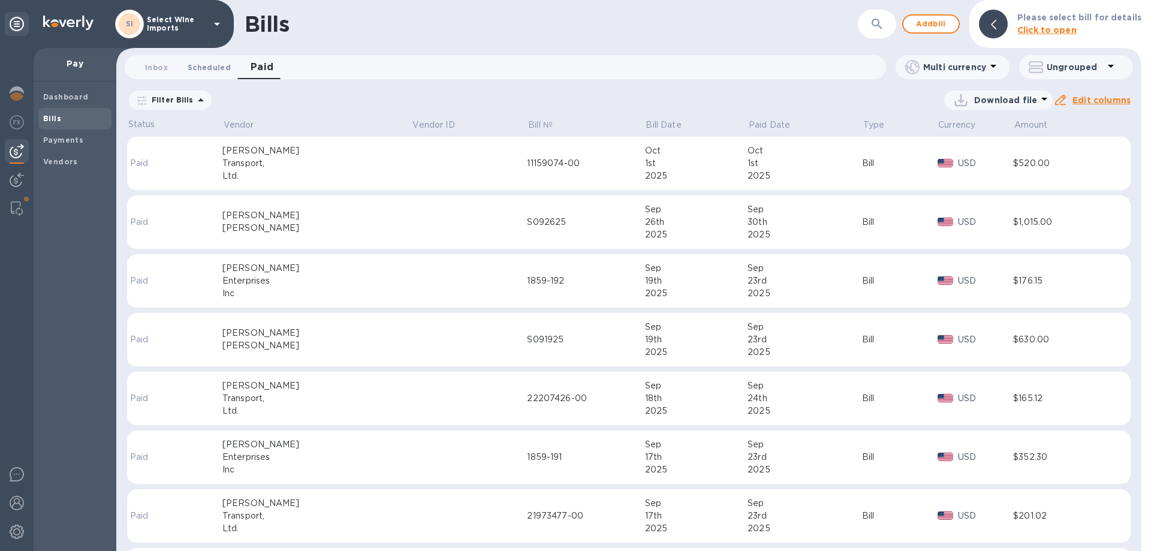
click at [206, 73] on span "Scheduled 0" at bounding box center [209, 67] width 43 height 13
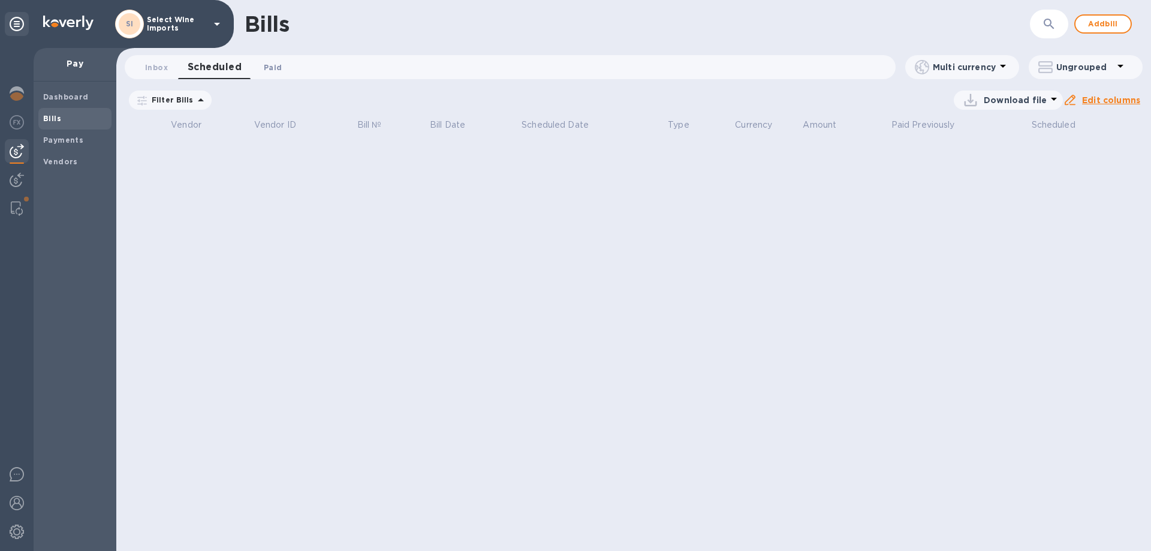
click at [274, 72] on span "Paid 0" at bounding box center [273, 67] width 18 height 13
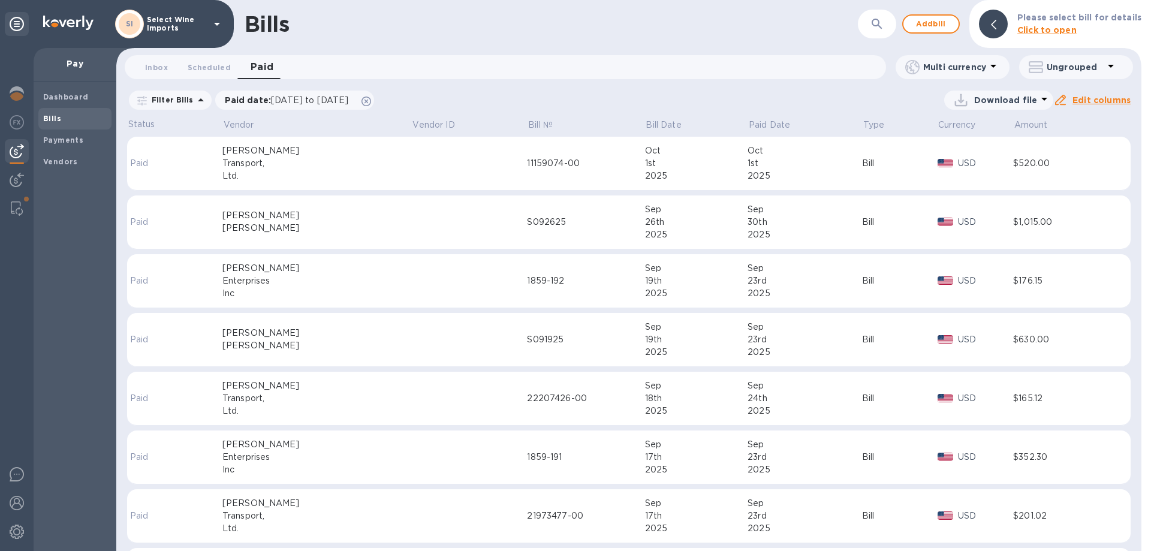
click at [16, 156] on img at bounding box center [17, 151] width 14 height 14
click at [68, 161] on b "Vendors" at bounding box center [60, 161] width 35 height 9
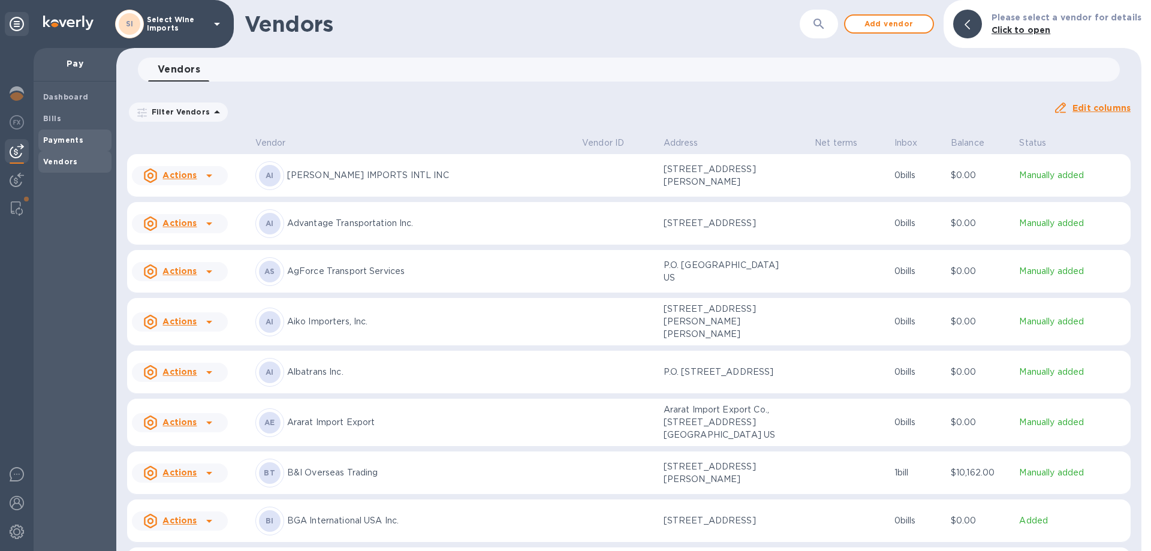
click at [67, 141] on b "Payments" at bounding box center [63, 139] width 40 height 9
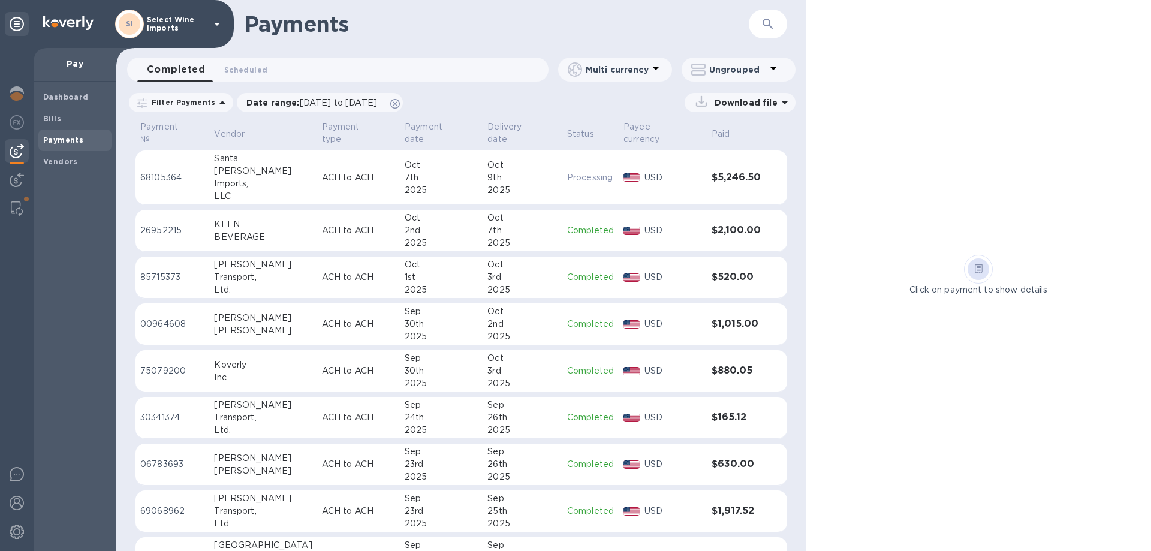
click at [250, 165] on div "[PERSON_NAME]" at bounding box center [263, 171] width 98 height 13
